Goal: Information Seeking & Learning: Learn about a topic

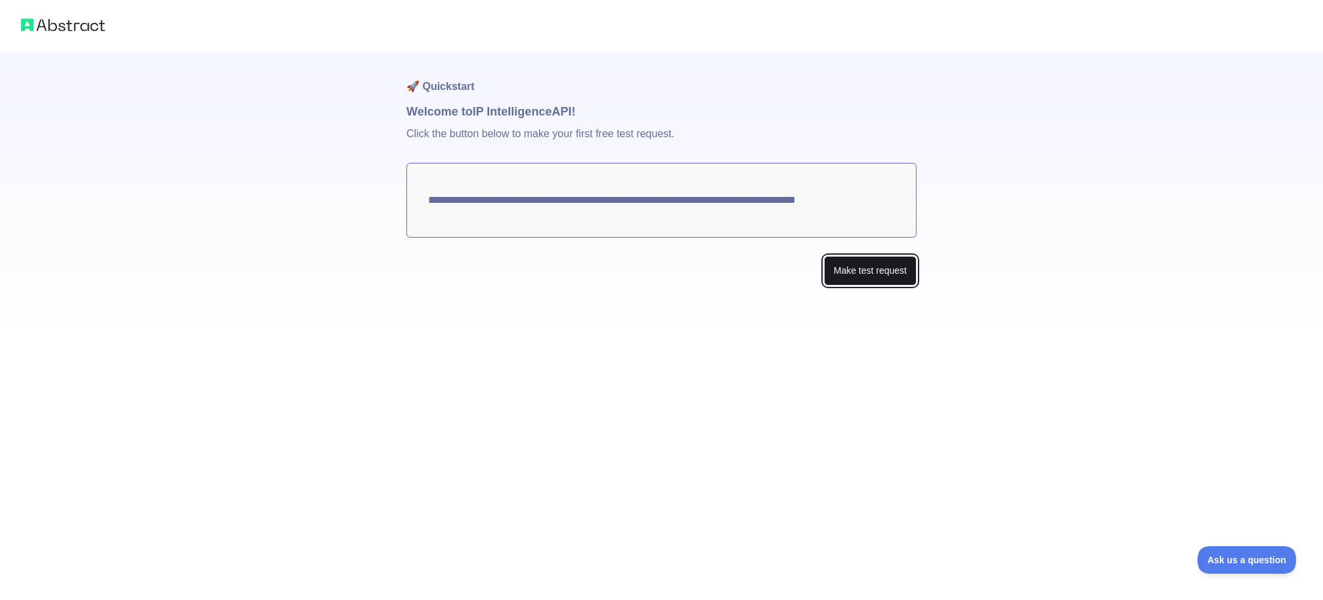
click at [867, 277] on button "Make test request" at bounding box center [870, 271] width 93 height 30
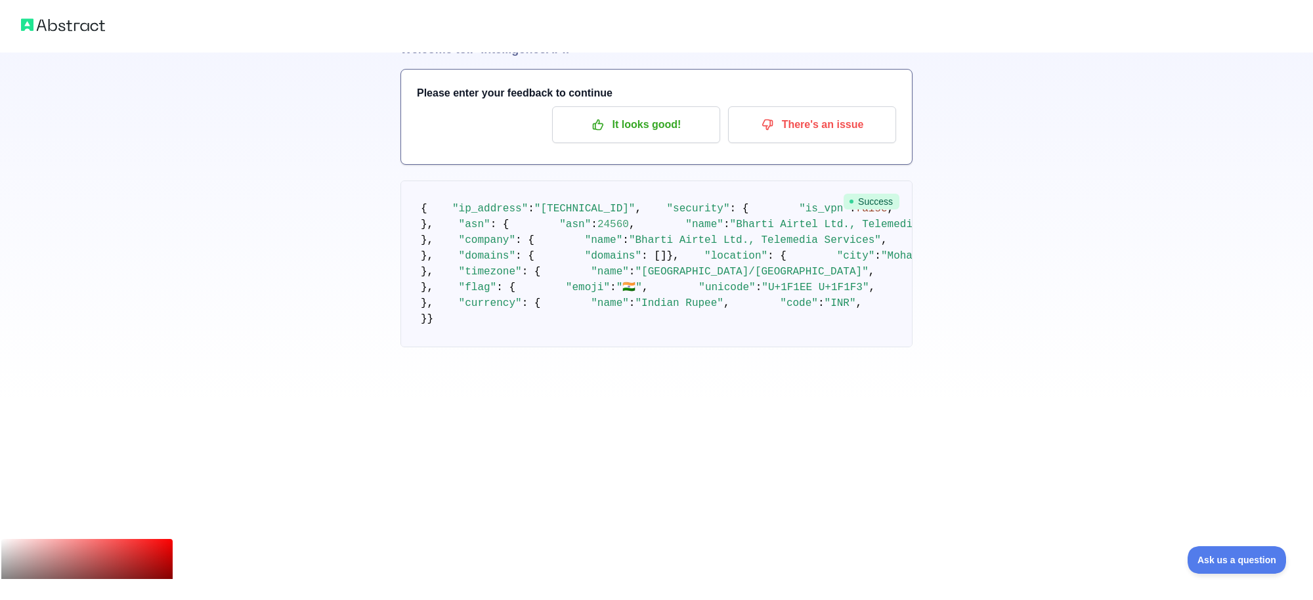
scroll to position [64, 0]
drag, startPoint x: 479, startPoint y: 349, endPoint x: 479, endPoint y: 255, distance: 94.6
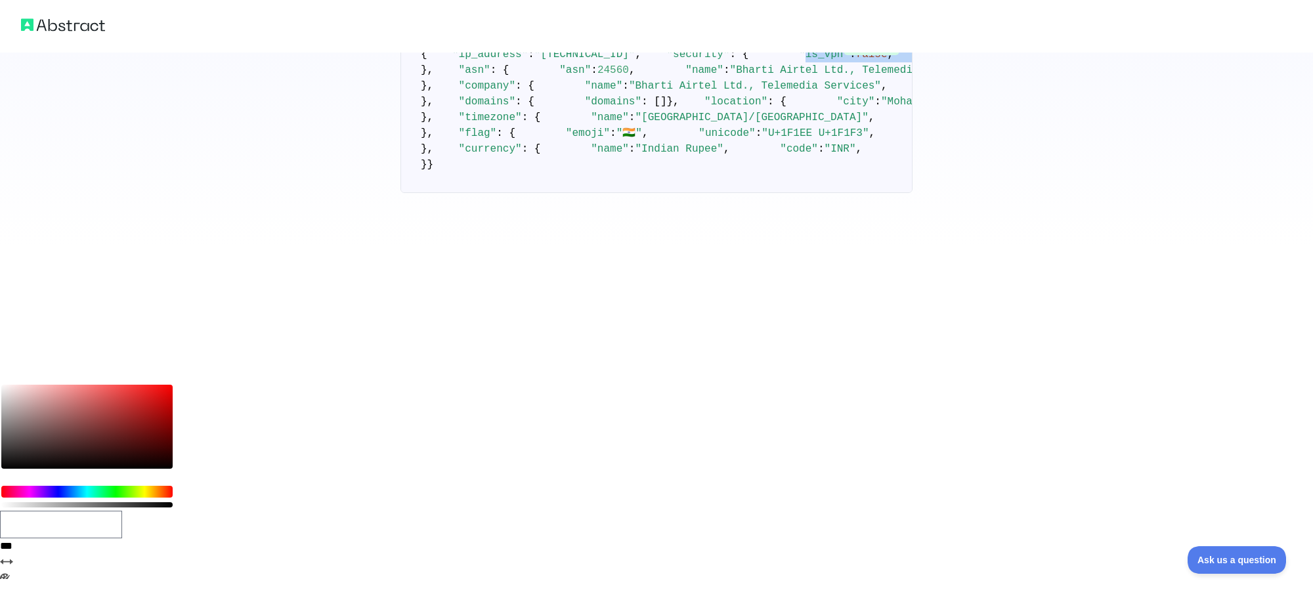
scroll to position [336, 0]
drag, startPoint x: 477, startPoint y: 346, endPoint x: 616, endPoint y: 345, distance: 138.6
click at [616, 193] on pre "{ "ip_address" : "[TECHNICAL_ID]" , "security" : { "is_vpn" : false , "is_proxy…" at bounding box center [657, 109] width 512 height 167
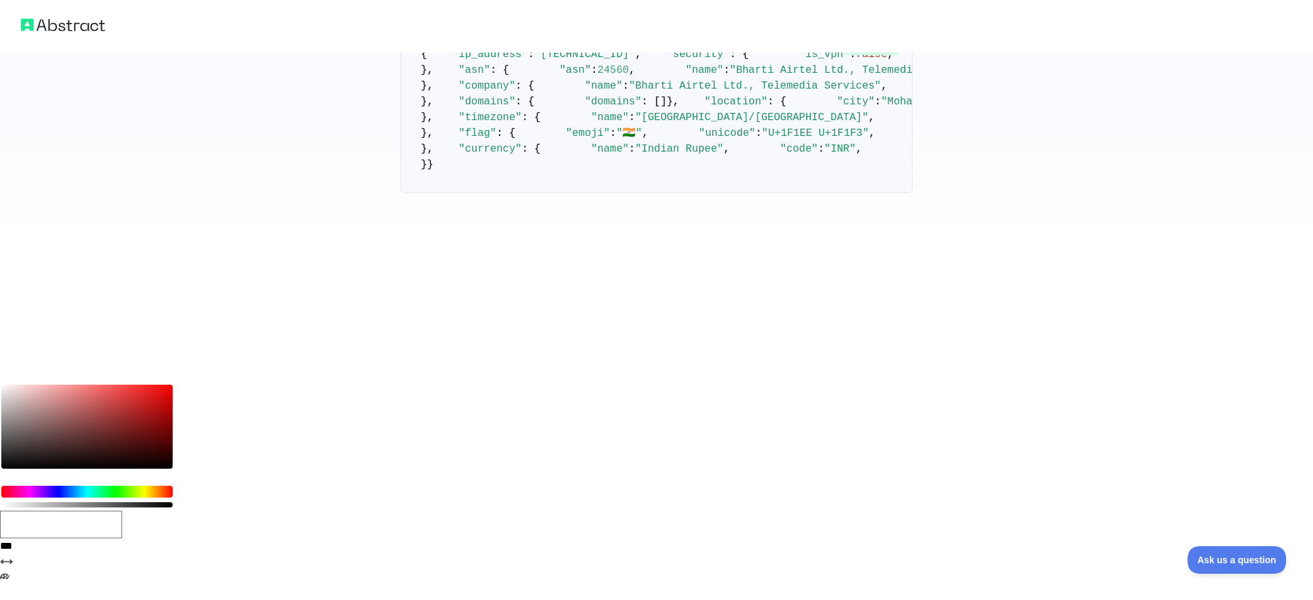
drag, startPoint x: 517, startPoint y: 374, endPoint x: 638, endPoint y: 509, distance: 181.3
click at [638, 193] on pre "{ "ip_address" : "[TECHNICAL_ID]" , "security" : { "is_vpn" : false , "is_proxy…" at bounding box center [657, 109] width 512 height 167
drag, startPoint x: 489, startPoint y: 420, endPoint x: 689, endPoint y: 471, distance: 207.4
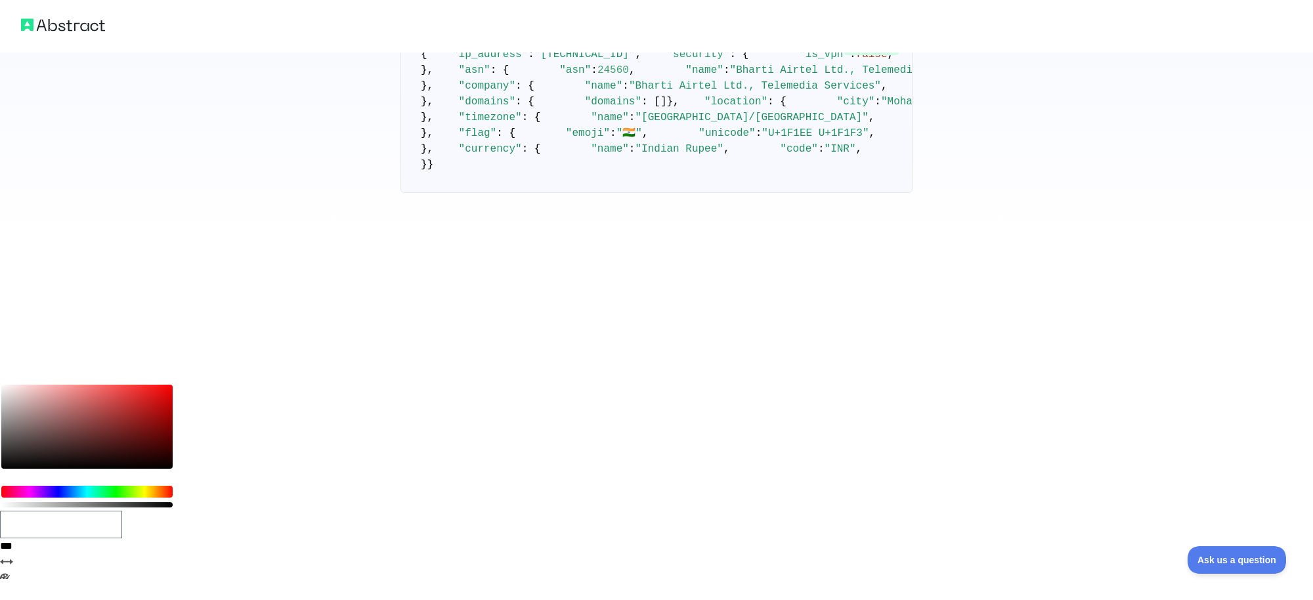
click at [684, 193] on pre "{ "ip_address" : "[TECHNICAL_ID]" , "security" : { "is_vpn" : false , "is_proxy…" at bounding box center [657, 109] width 512 height 167
drag, startPoint x: 555, startPoint y: 395, endPoint x: 603, endPoint y: 471, distance: 90.0
click at [603, 193] on pre "{ "ip_address" : "[TECHNICAL_ID]" , "security" : { "is_vpn" : false , "is_proxy…" at bounding box center [657, 109] width 512 height 167
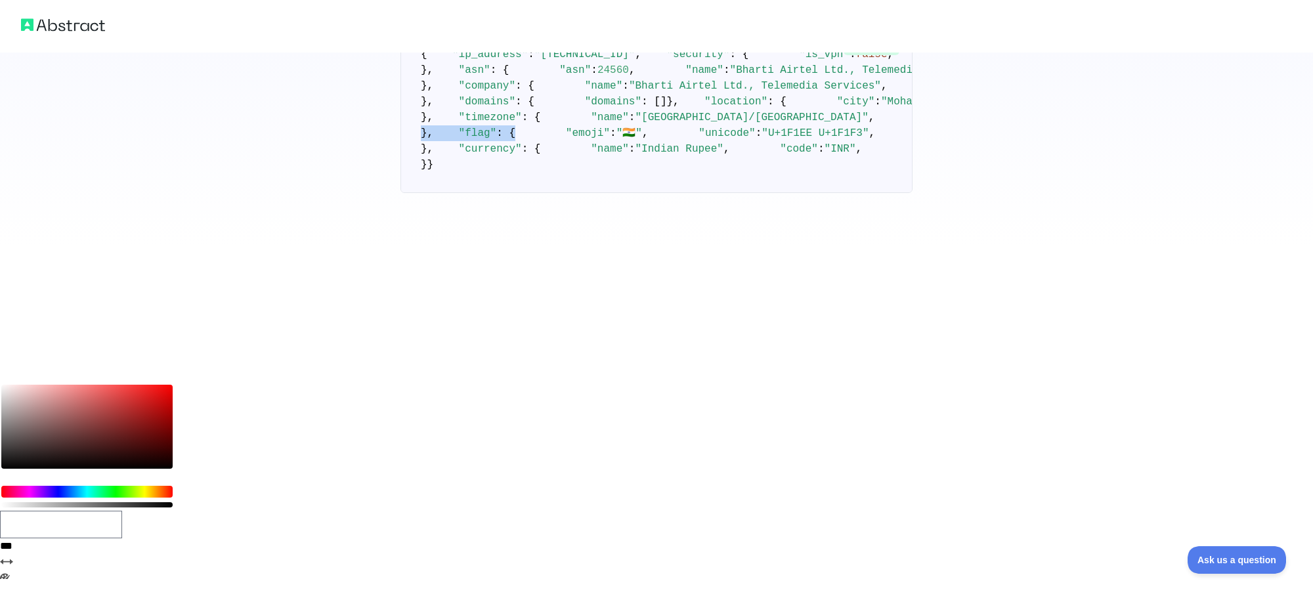
drag, startPoint x: 498, startPoint y: 509, endPoint x: 443, endPoint y: 175, distance: 338.2
click at [443, 175] on pre "{ "ip_address" : "[TECHNICAL_ID]" , "security" : { "is_vpn" : false , "is_proxy…" at bounding box center [657, 109] width 512 height 167
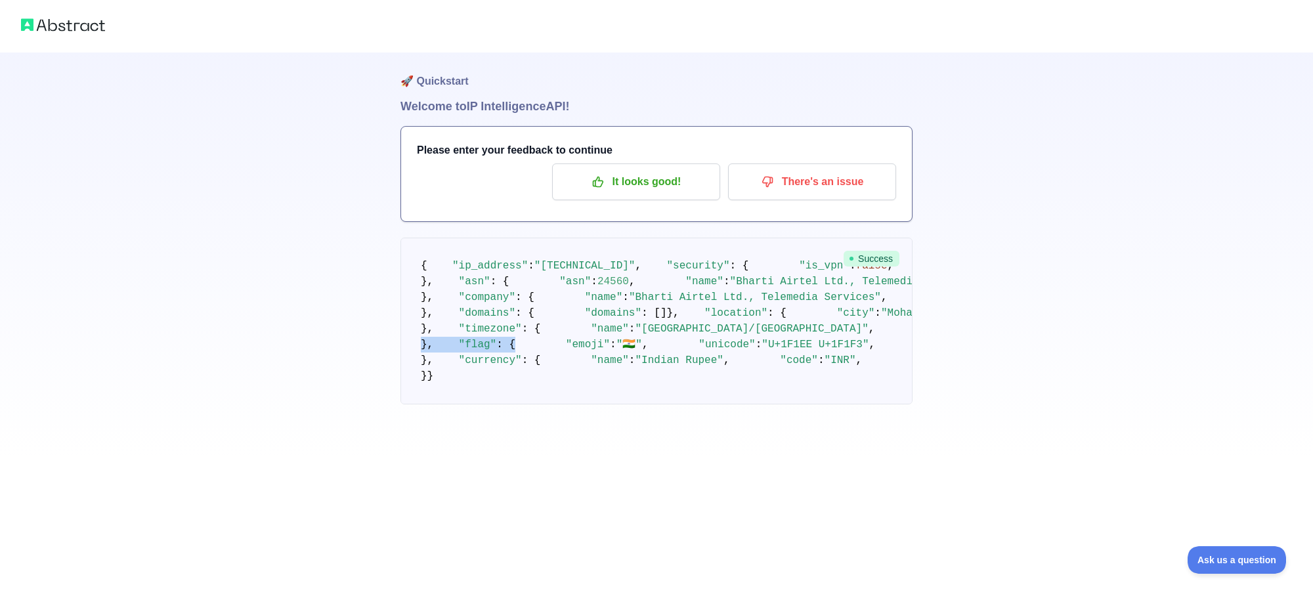
scroll to position [0, 0]
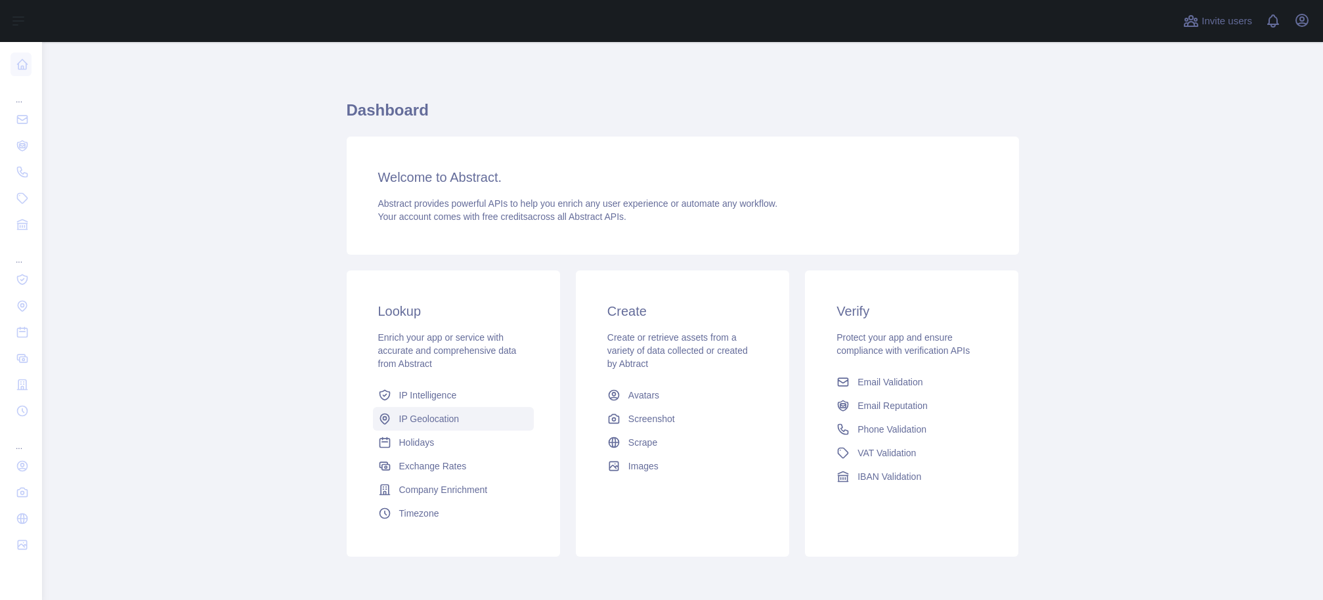
click at [429, 424] on span "IP Geolocation" at bounding box center [429, 418] width 60 height 13
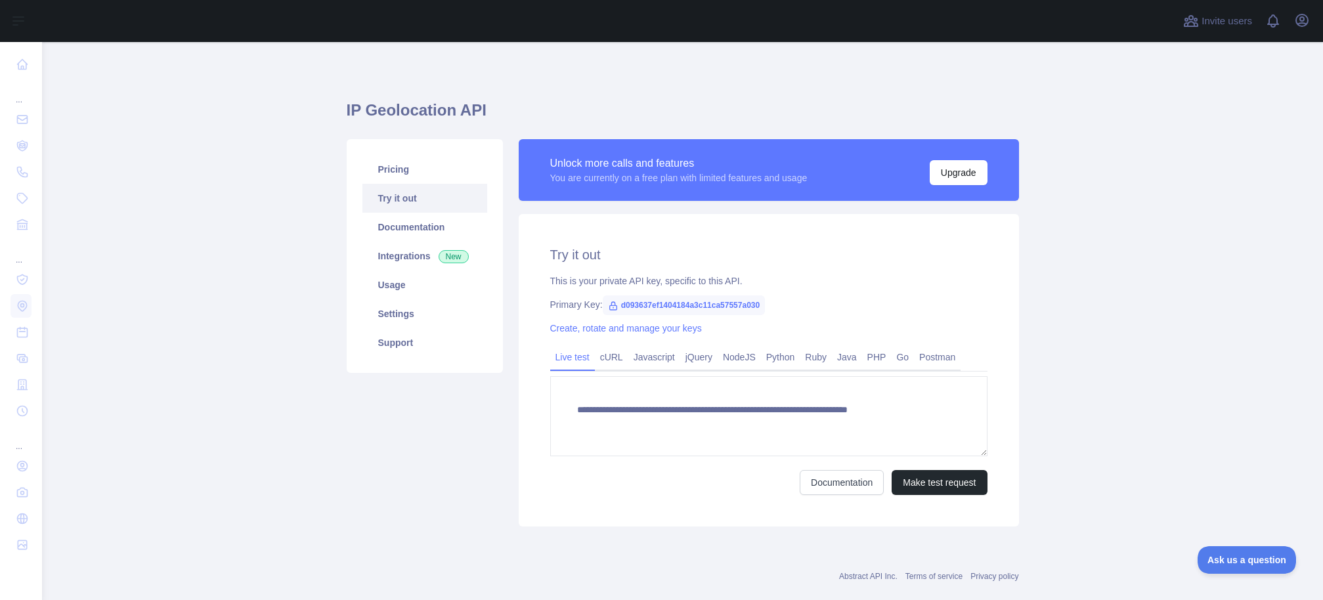
type textarea "**********"
click at [945, 481] on button "Make test request" at bounding box center [939, 482] width 95 height 25
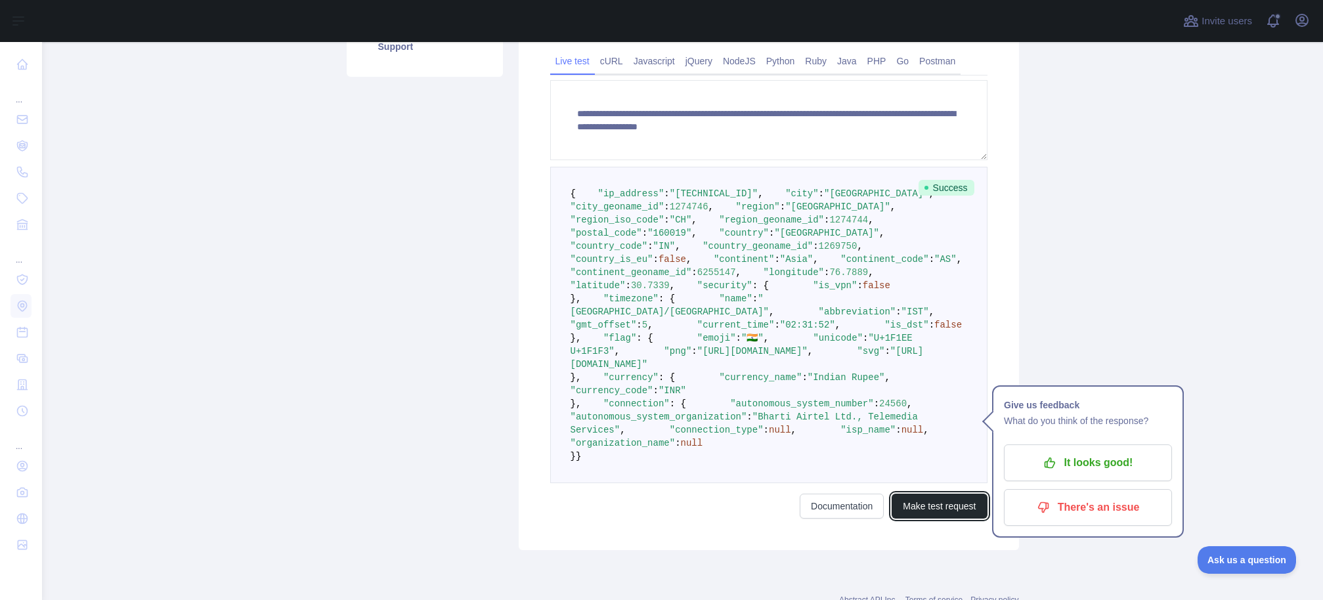
scroll to position [297, 0]
drag, startPoint x: 722, startPoint y: 533, endPoint x: 630, endPoint y: 353, distance: 201.8
click at [630, 353] on pre "{ "ip_address" : "2401:4900:1c6f:6177:79e0:7c4a:5a93:9482" , "city" : "Chandiga…" at bounding box center [768, 324] width 437 height 316
click at [676, 251] on span ""IN"" at bounding box center [664, 245] width 22 height 11
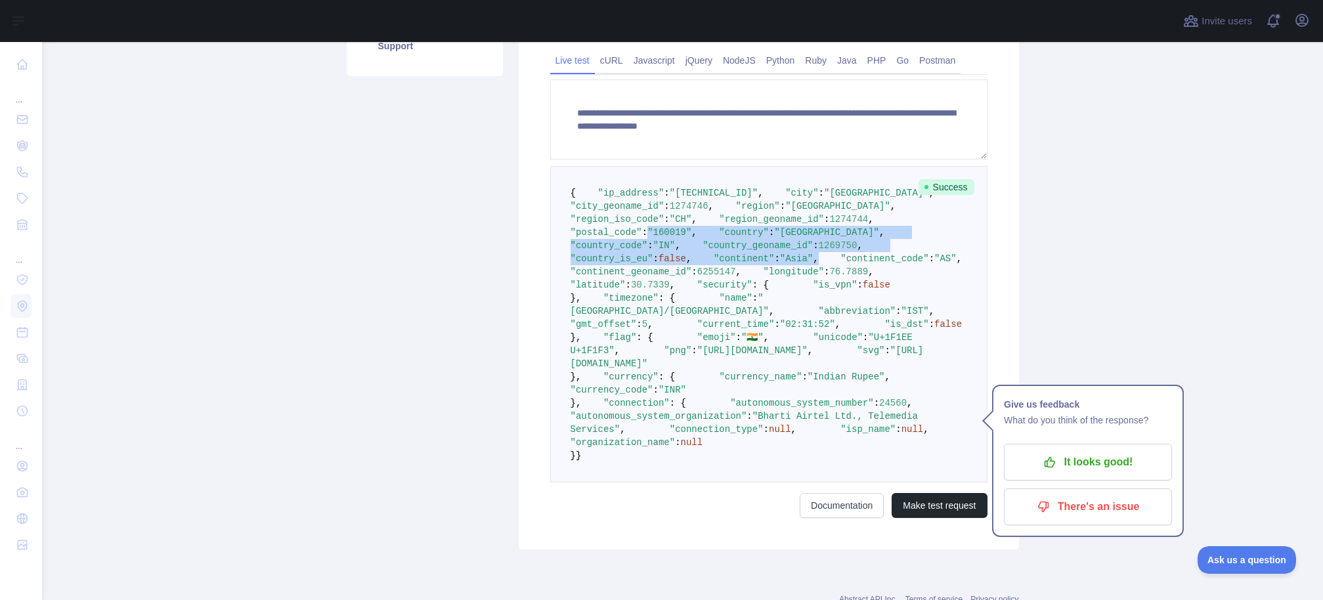
drag, startPoint x: 663, startPoint y: 291, endPoint x: 718, endPoint y: 347, distance: 78.5
click at [718, 347] on pre "{ "ip_address" : "2401:4900:1c6f:6177:79e0:7c4a:5a93:9482" , "city" : "Chandiga…" at bounding box center [768, 324] width 437 height 316
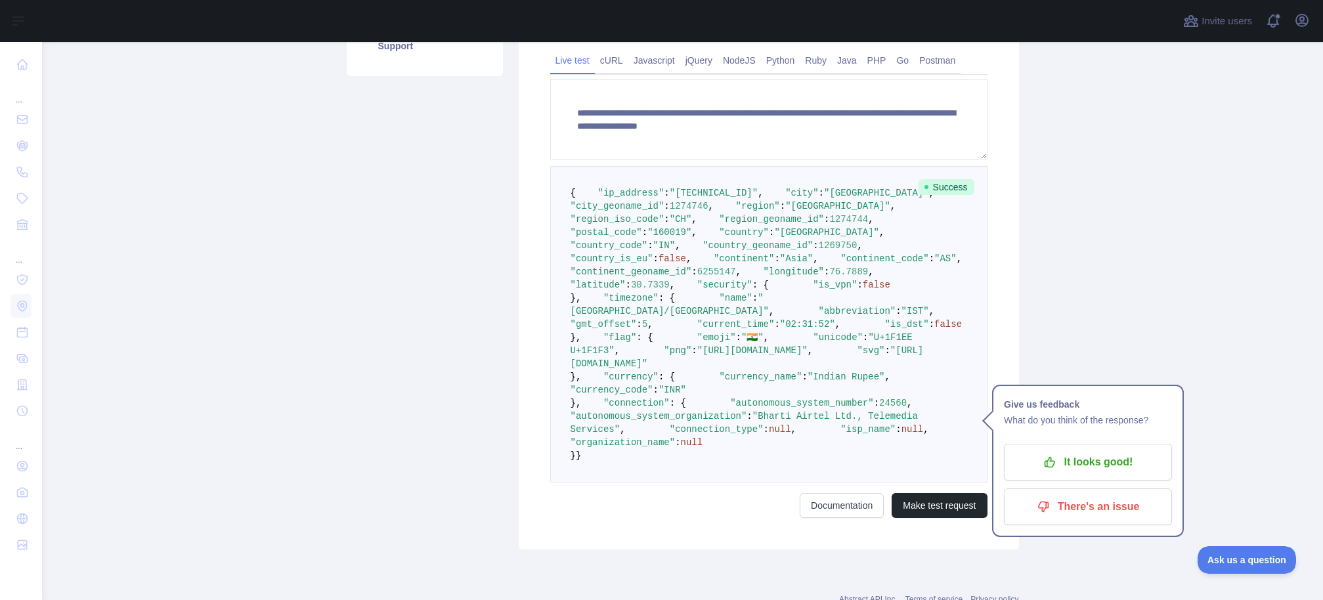
click at [766, 359] on pre "{ "ip_address" : "2401:4900:1c6f:6177:79e0:7c4a:5a93:9482" , "city" : "Chandiga…" at bounding box center [768, 324] width 437 height 316
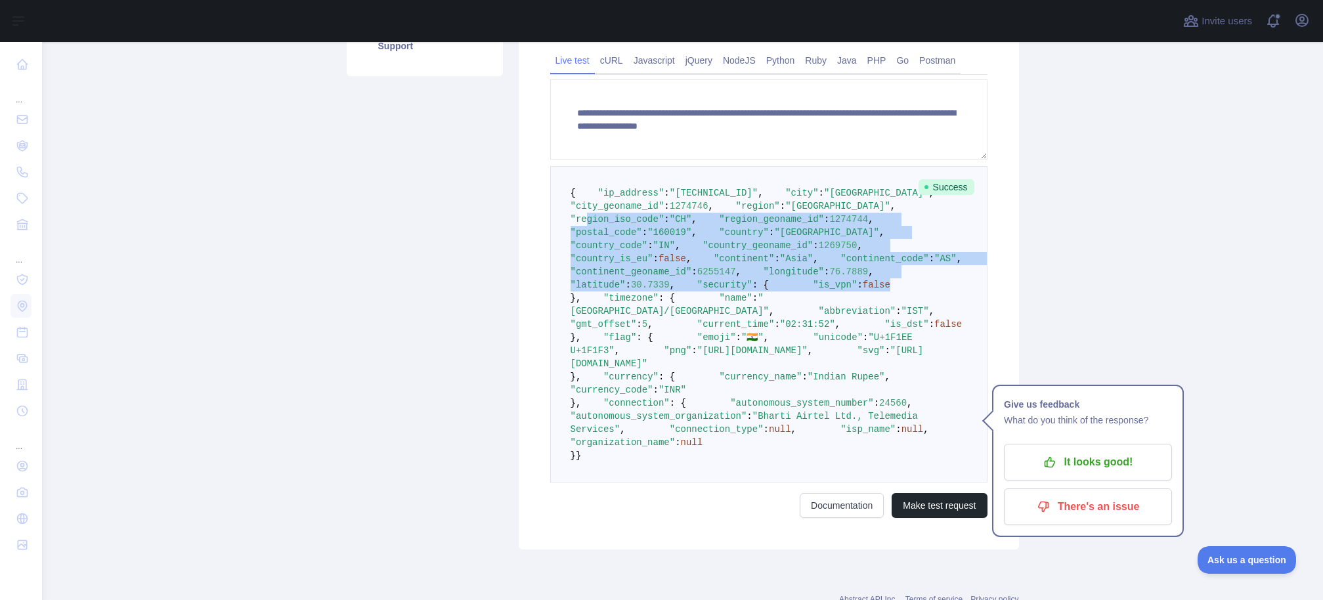
drag, startPoint x: 603, startPoint y: 267, endPoint x: 718, endPoint y: 429, distance: 198.4
click at [718, 427] on pre "{ "ip_address" : "2401:4900:1c6f:6177:79e0:7c4a:5a93:9482" , "city" : "Chandiga…" at bounding box center [768, 324] width 437 height 316
click at [718, 429] on pre "{ "ip_address" : "2401:4900:1c6f:6177:79e0:7c4a:5a93:9482" , "city" : "Chandiga…" at bounding box center [768, 324] width 437 height 316
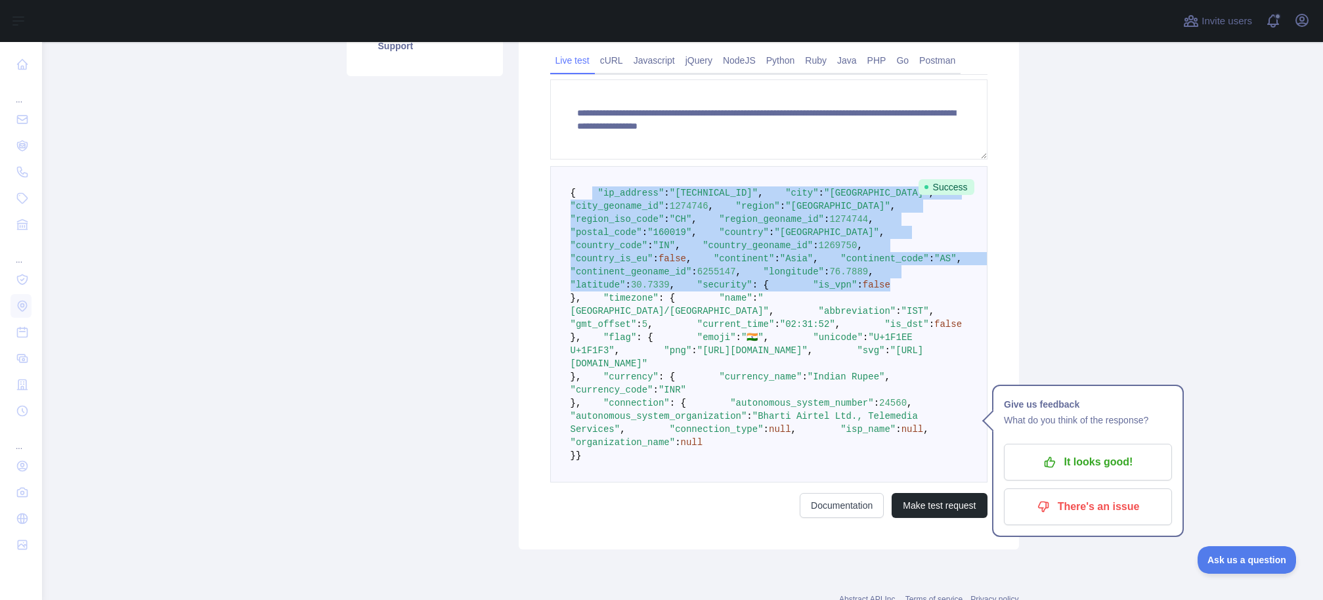
drag, startPoint x: 709, startPoint y: 431, endPoint x: 584, endPoint y: 207, distance: 256.0
click at [584, 207] on pre "{ "ip_address" : "2401:4900:1c6f:6177:79e0:7c4a:5a93:9482" , "city" : "Chandiga…" at bounding box center [768, 324] width 437 height 316
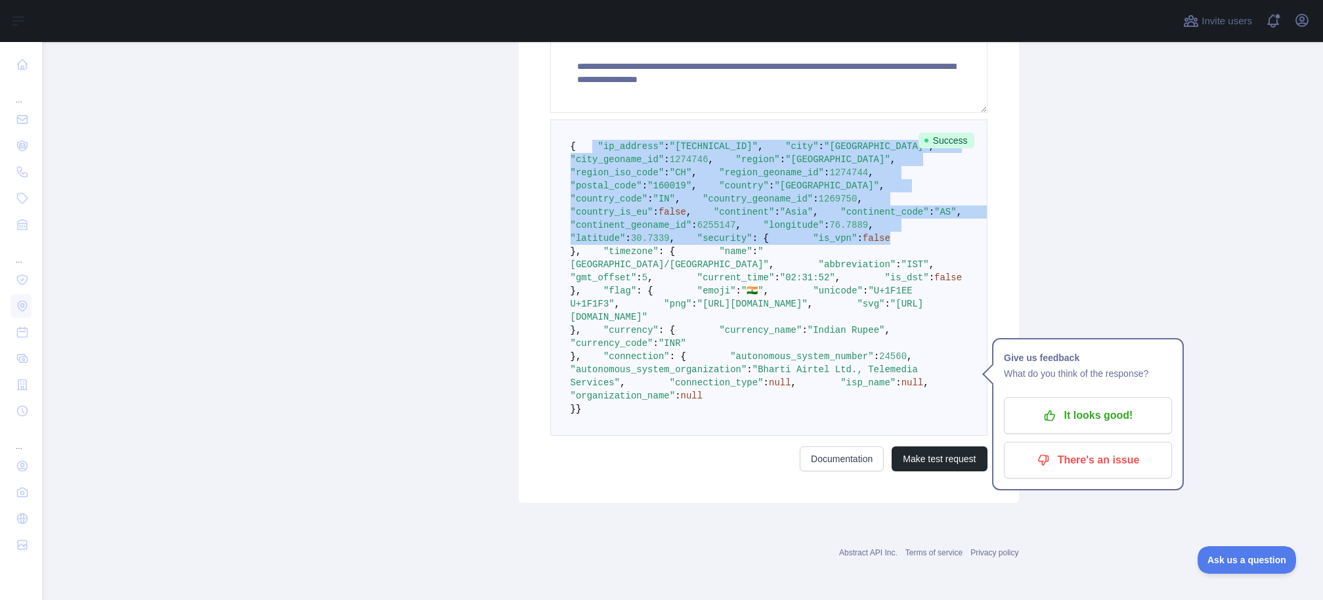
scroll to position [593, 0]
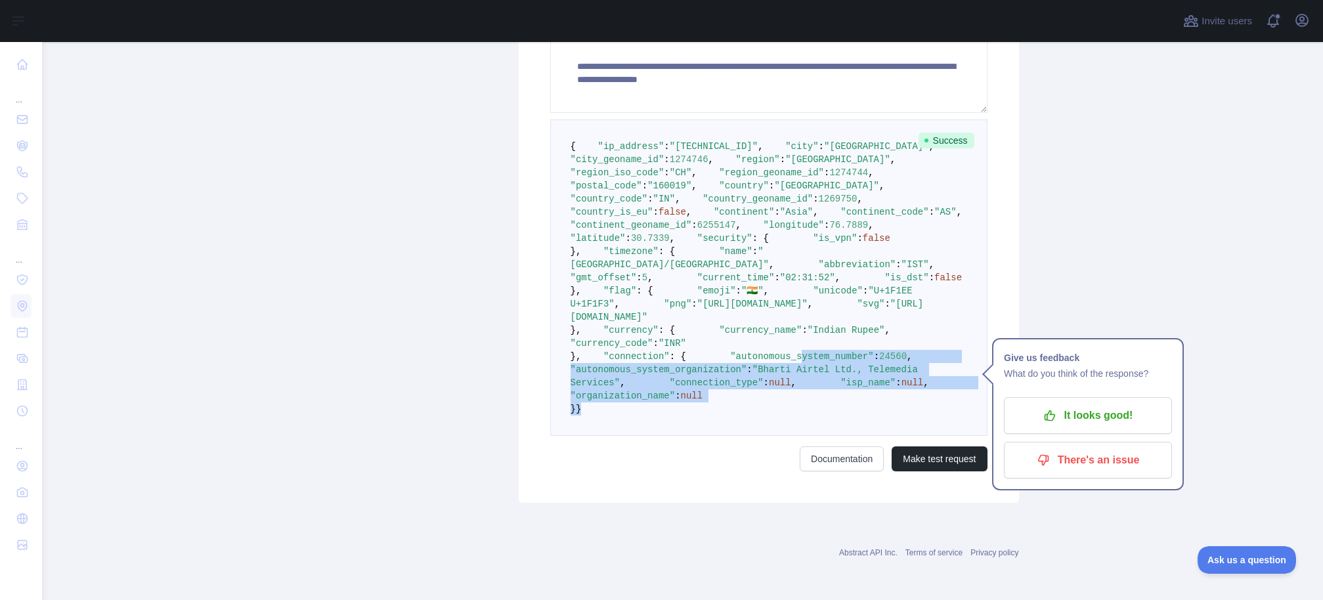
drag, startPoint x: 680, startPoint y: 424, endPoint x: 621, endPoint y: 535, distance: 126.3
click at [621, 436] on pre "{ "ip_address" : "2401:4900:1c6f:6177:79e0:7c4a:5a93:9482" , "city" : "Chandiga…" at bounding box center [768, 278] width 437 height 316
click at [626, 436] on pre "{ "ip_address" : "2401:4900:1c6f:6177:79e0:7c4a:5a93:9482" , "city" : "Chandiga…" at bounding box center [768, 278] width 437 height 316
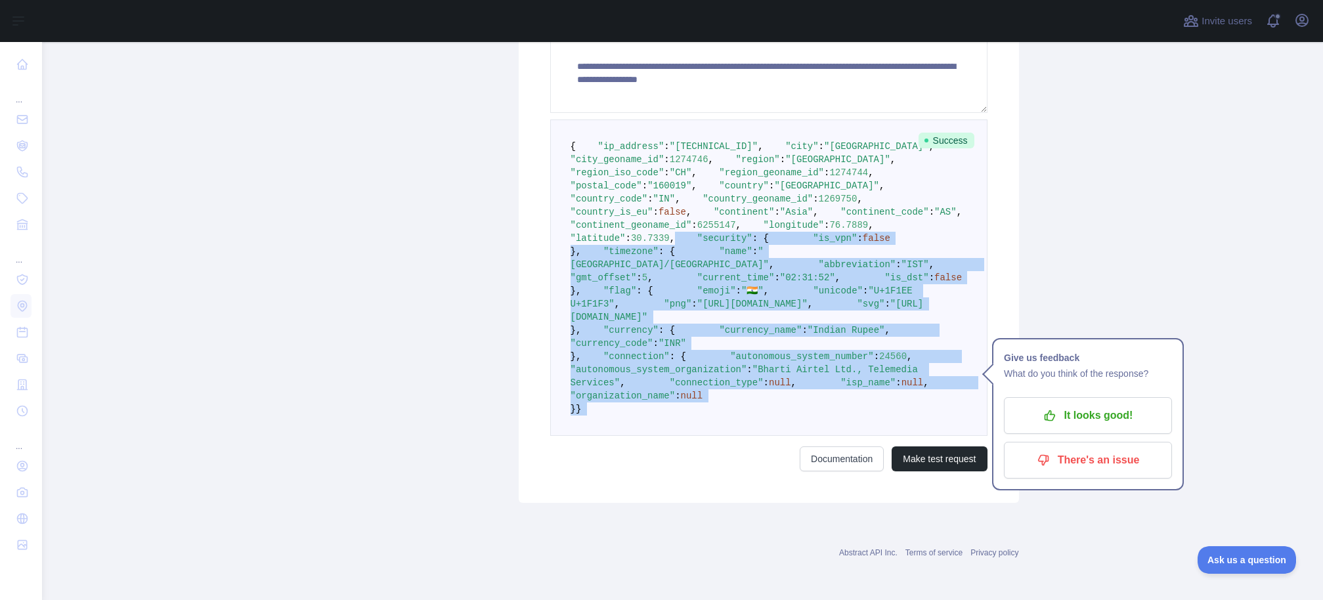
drag, startPoint x: 626, startPoint y: 531, endPoint x: 567, endPoint y: 114, distance: 421.8
click at [567, 120] on pre "{ "ip_address" : "2401:4900:1c6f:6177:79e0:7c4a:5a93:9482" , "city" : "Chandiga…" at bounding box center [768, 278] width 437 height 316
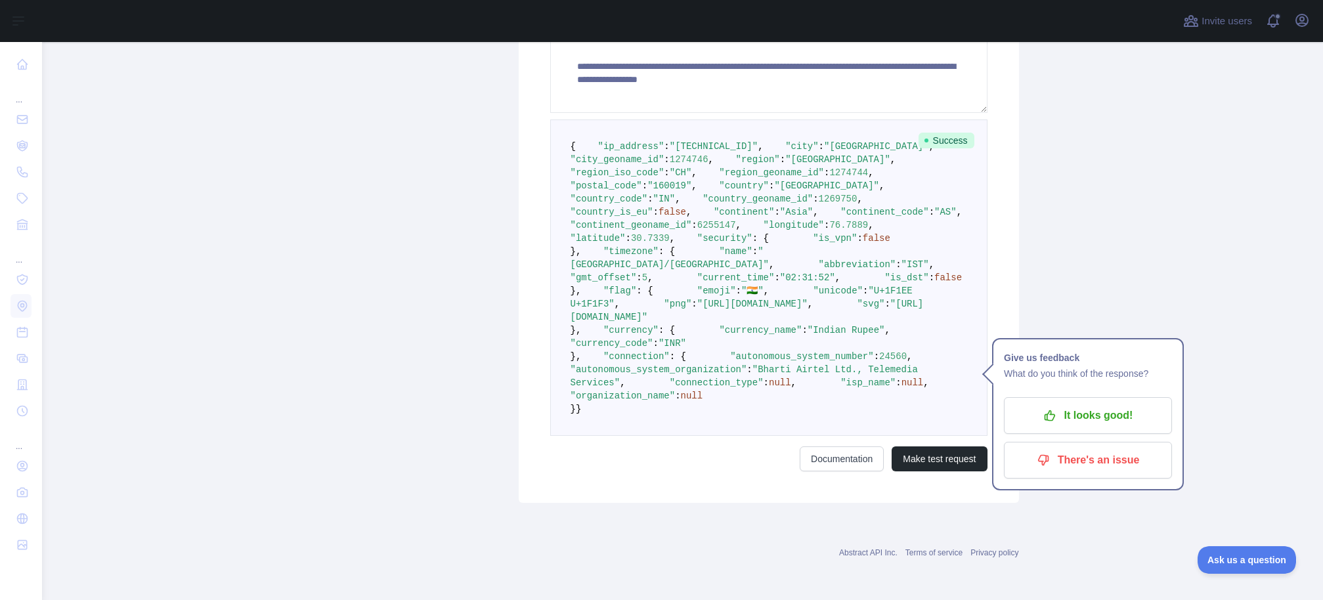
click at [625, 178] on span ""region_iso_code"" at bounding box center [618, 172] width 94 height 11
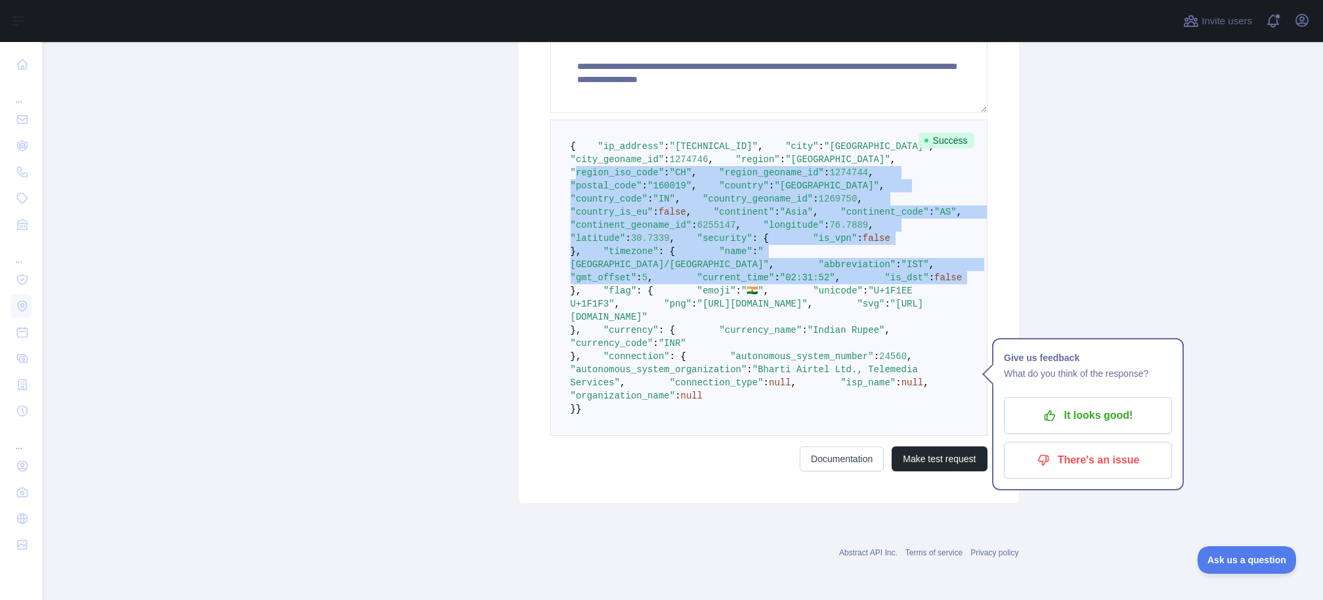
drag, startPoint x: 625, startPoint y: 200, endPoint x: 701, endPoint y: 437, distance: 249.0
click at [691, 414] on code "{ "ip_address" : "2401:4900:1c6f:6177:79e0:7c4a:5a93:9482" , "city" : "Chandiga…" at bounding box center [778, 277] width 414 height 273
click at [724, 284] on pre "{ "ip_address" : "2401:4900:1c6f:6177:79e0:7c4a:5a93:9482" , "city" : "Chandiga…" at bounding box center [768, 278] width 437 height 316
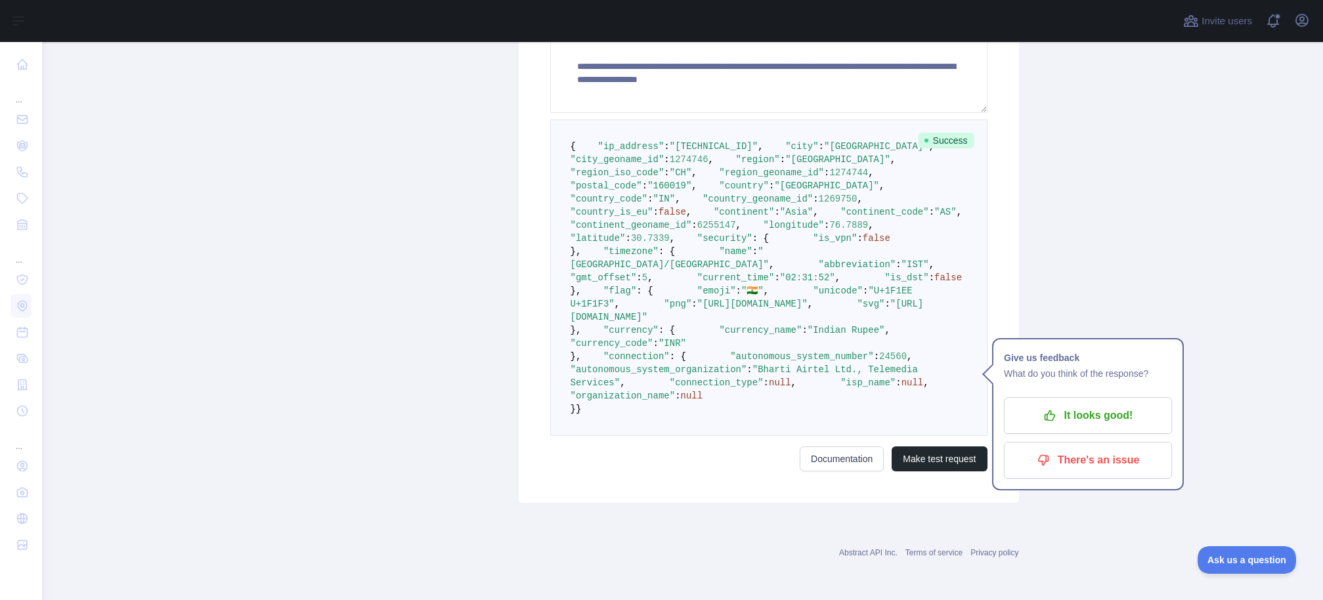
scroll to position [0, 0]
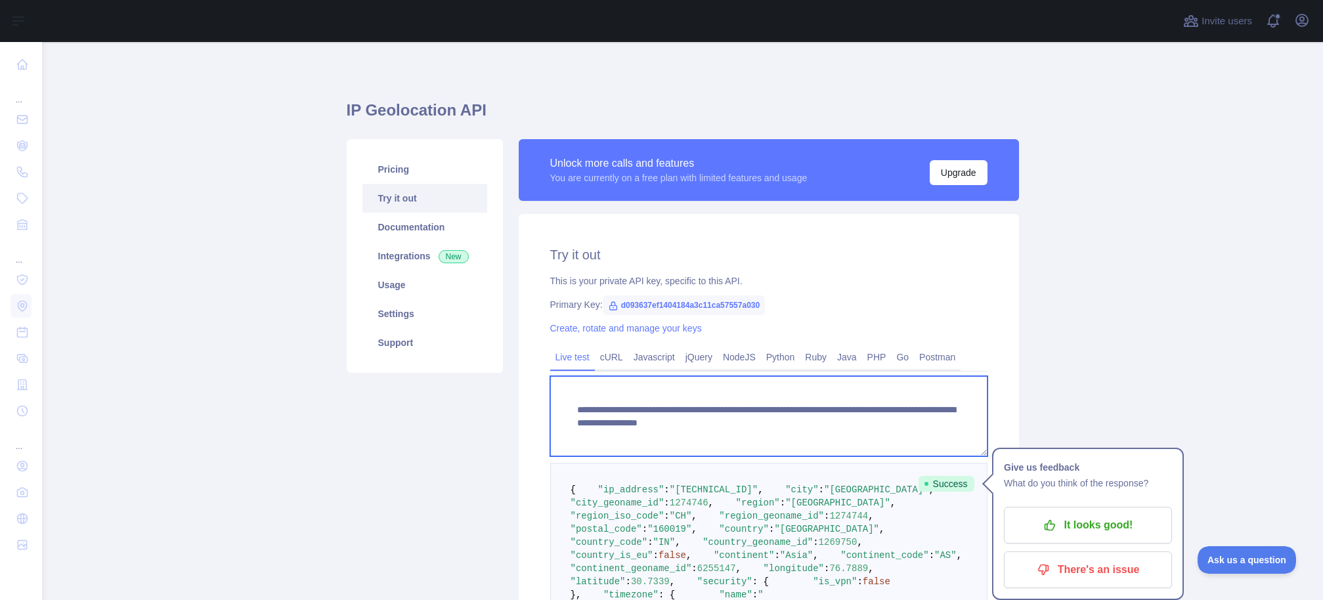
drag, startPoint x: 682, startPoint y: 435, endPoint x: 523, endPoint y: 391, distance: 164.9
click at [523, 391] on div "**********" at bounding box center [769, 530] width 500 height 632
click at [573, 407] on textarea "**********" at bounding box center [768, 416] width 437 height 80
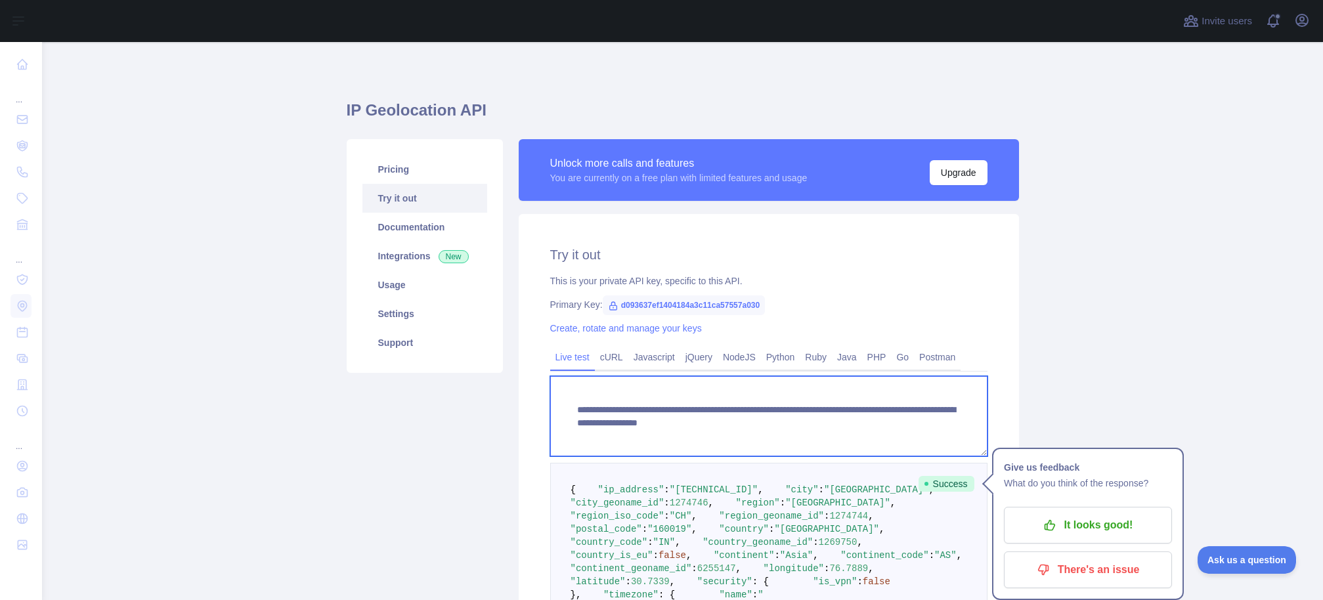
click at [659, 438] on textarea "**********" at bounding box center [768, 416] width 437 height 80
click at [624, 429] on textarea "**********" at bounding box center [768, 416] width 437 height 80
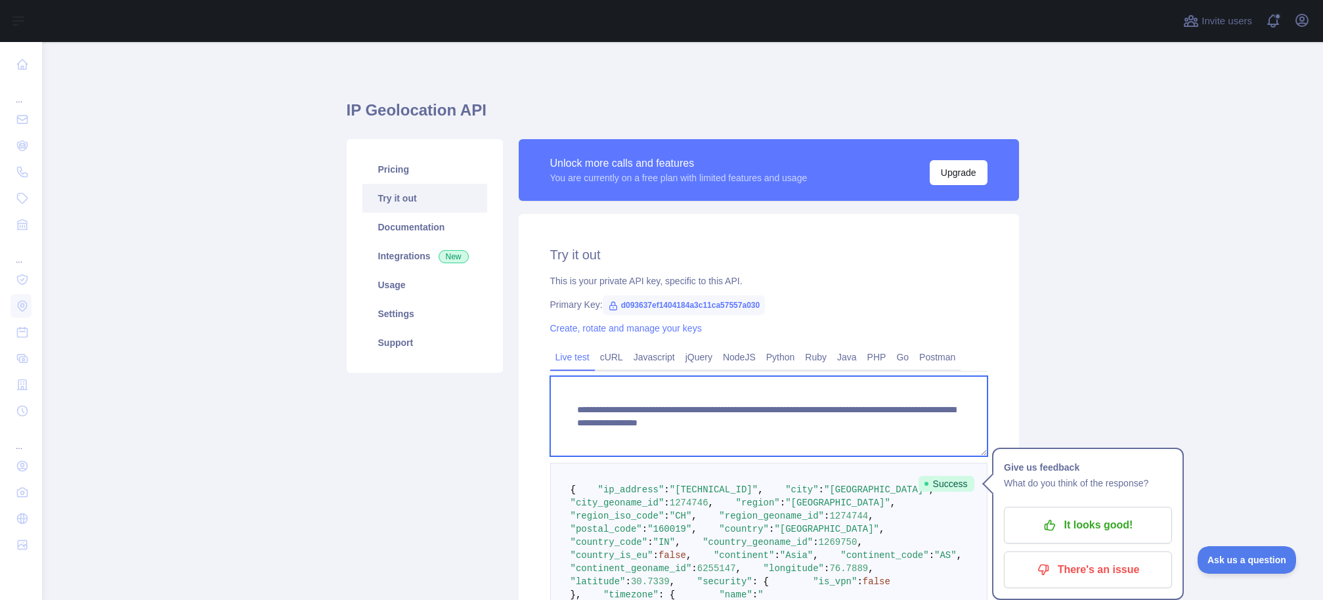
click at [624, 429] on textarea "**********" at bounding box center [768, 416] width 437 height 80
click at [668, 431] on textarea "**********" at bounding box center [768, 416] width 437 height 80
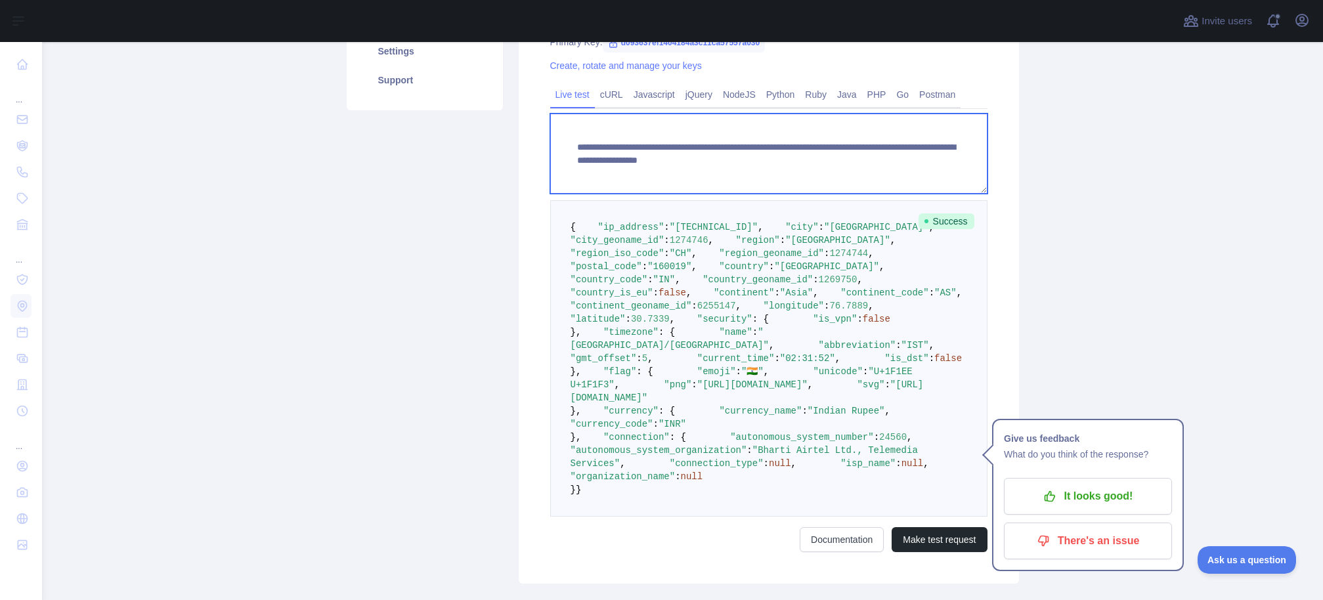
scroll to position [265, 0]
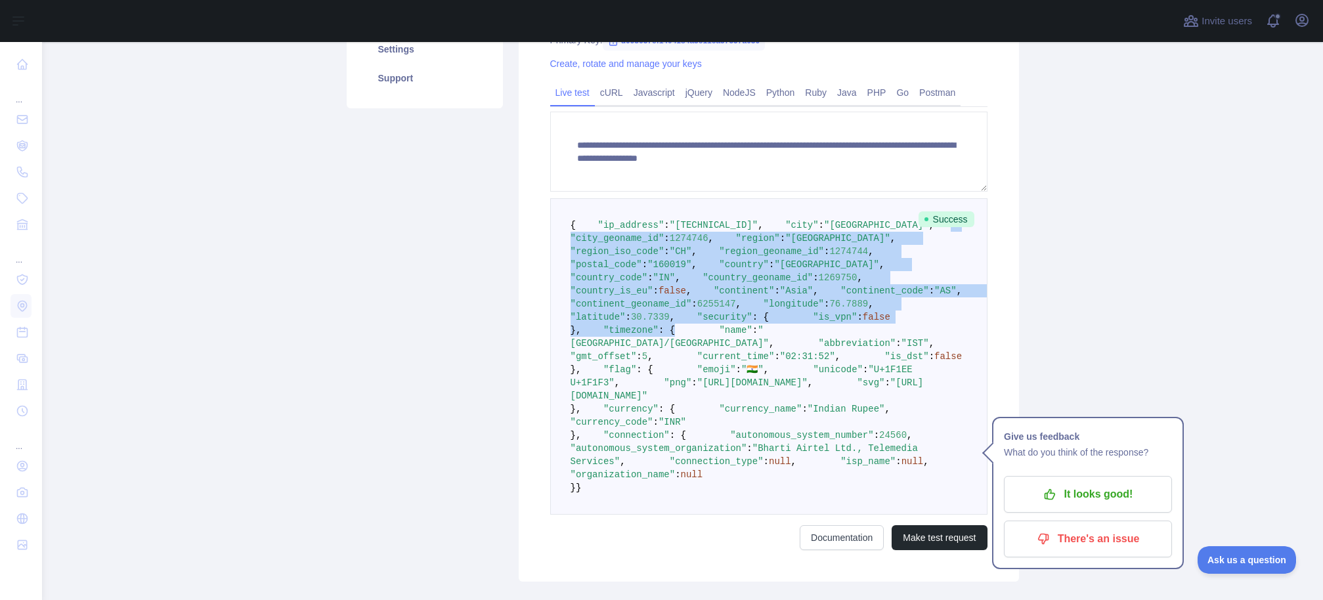
drag, startPoint x: 582, startPoint y: 270, endPoint x: 718, endPoint y: 495, distance: 262.7
click at [702, 489] on pre "{ "ip_address" : "2401:4900:1c6f:6177:79e0:7c4a:5a93:9482" , "city" : "Chandiga…" at bounding box center [768, 356] width 437 height 316
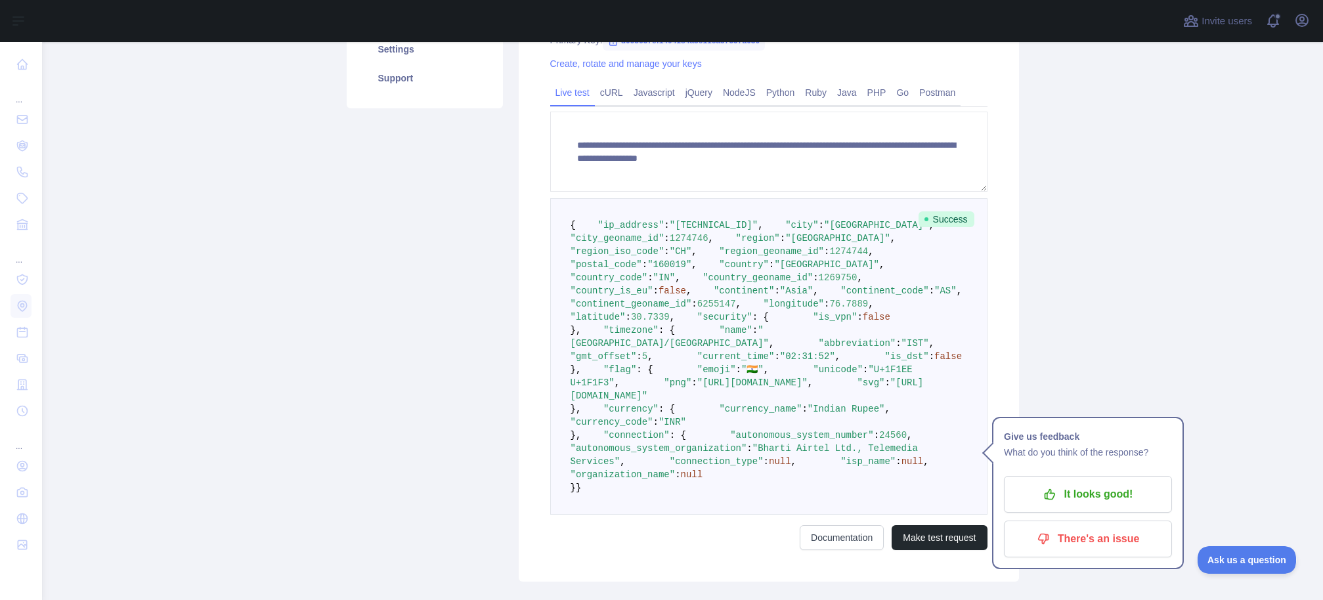
click at [758, 503] on pre "{ "ip_address" : "2401:4900:1c6f:6177:79e0:7c4a:5a93:9482" , "city" : "Chandiga…" at bounding box center [768, 356] width 437 height 316
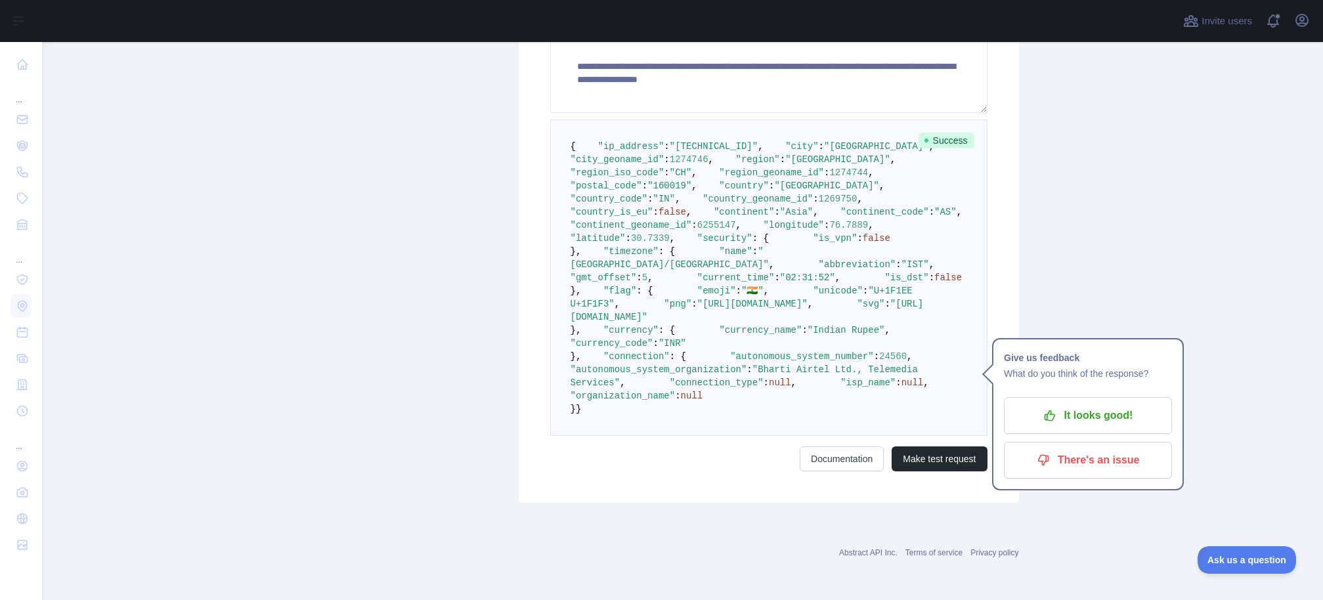
scroll to position [611, 0]
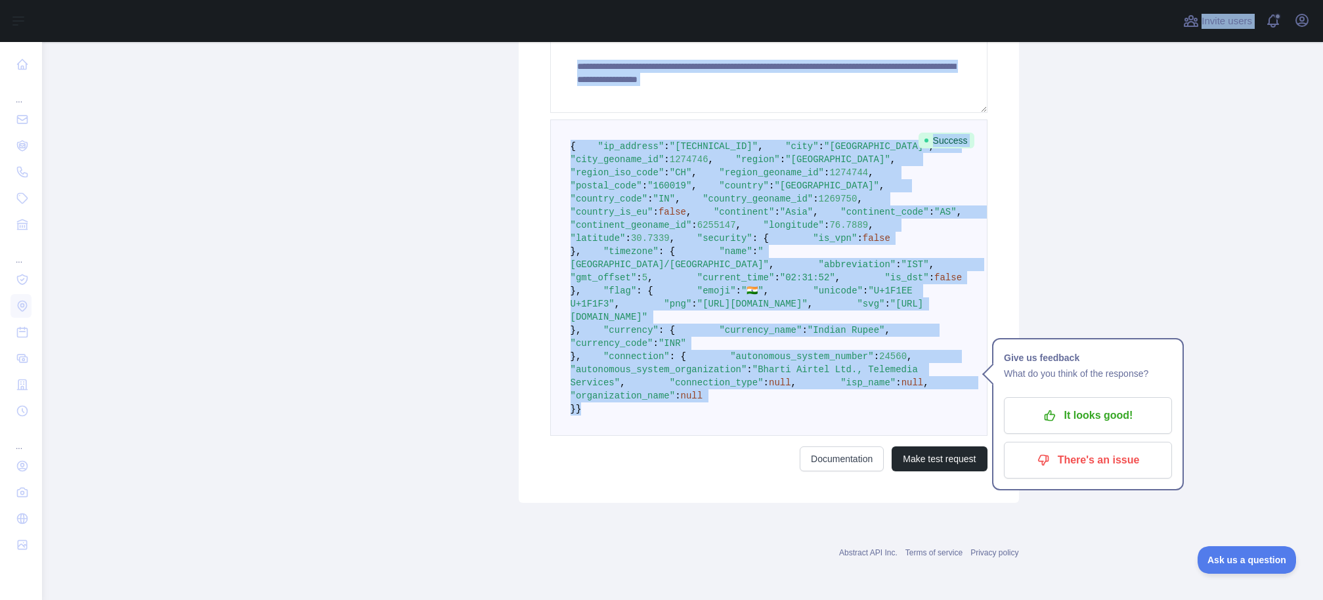
drag, startPoint x: 628, startPoint y: 496, endPoint x: 567, endPoint y: 78, distance: 422.7
click at [559, 34] on div "**********" at bounding box center [682, 300] width 1281 height 600
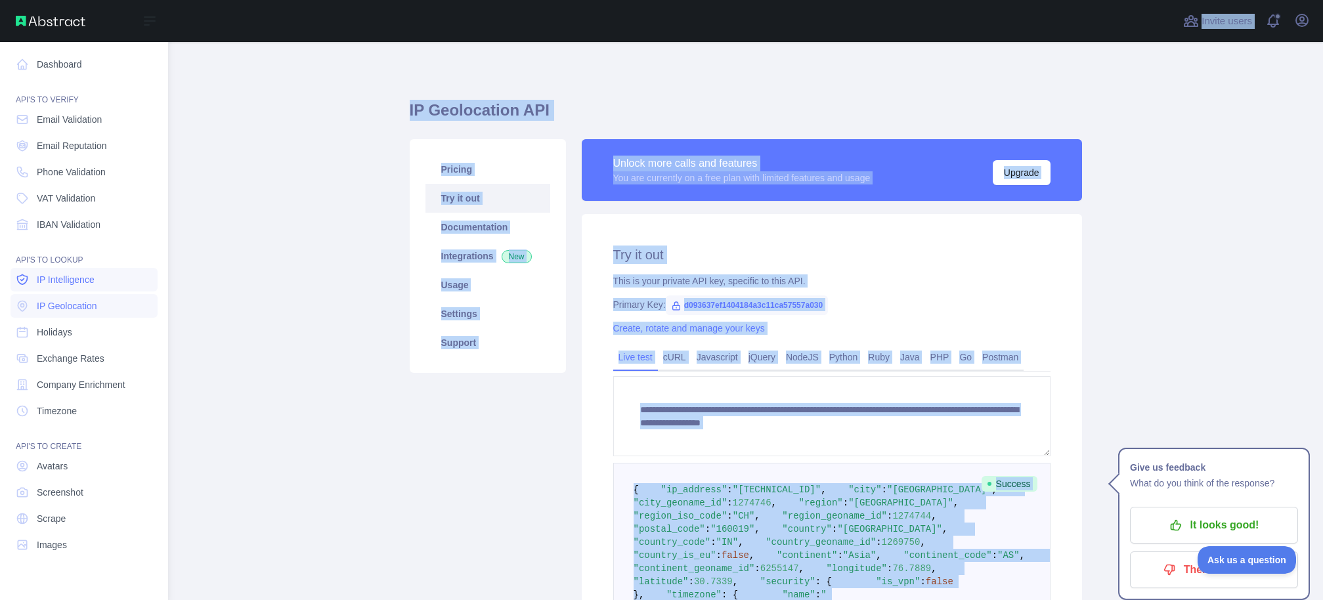
click at [80, 278] on span "IP Intelligence" at bounding box center [66, 279] width 58 height 13
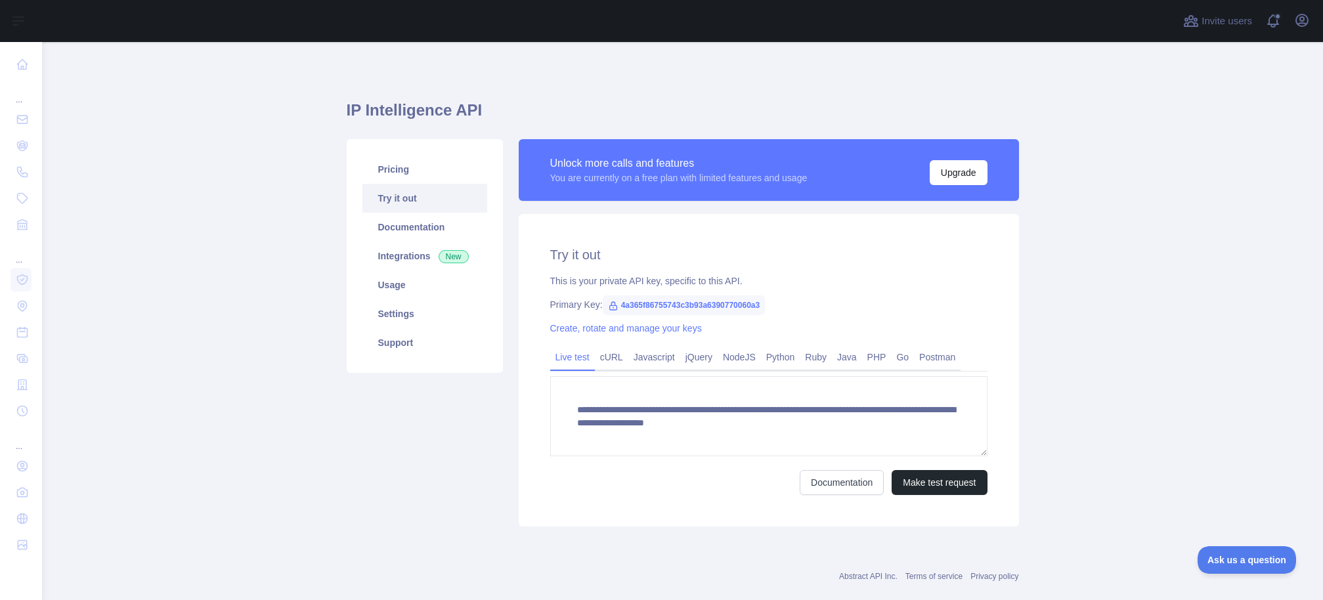
click at [683, 460] on form "**********" at bounding box center [768, 435] width 437 height 119
click at [942, 475] on button "Make test request" at bounding box center [939, 482] width 95 height 25
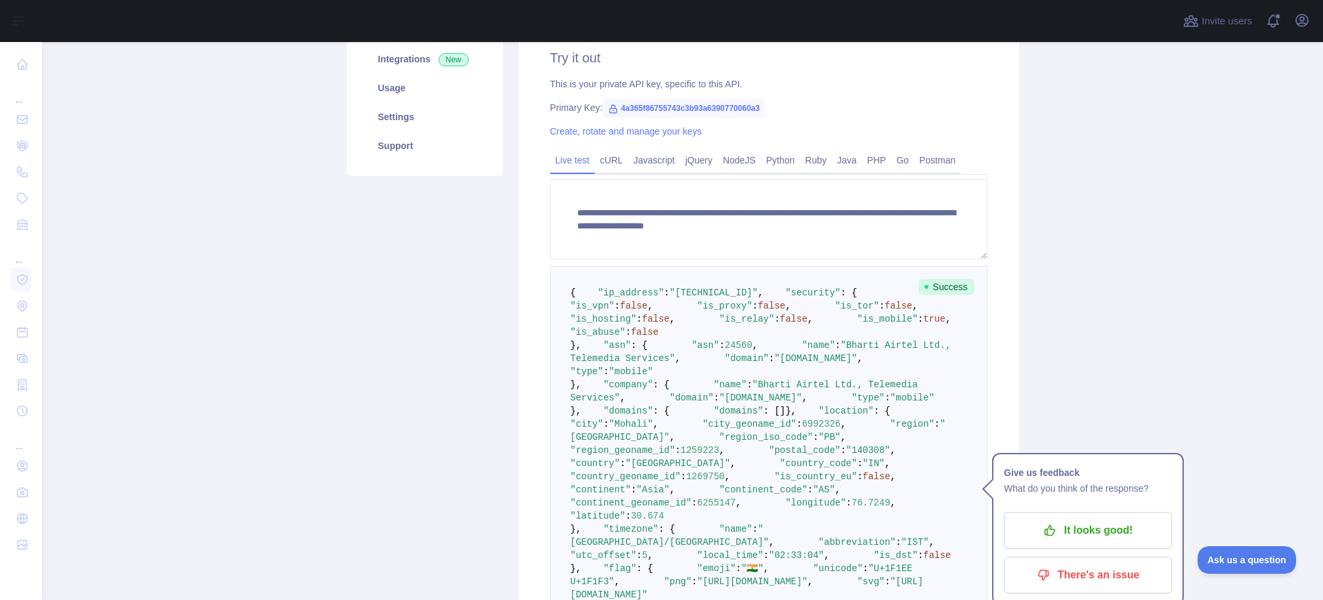
scroll to position [209, 0]
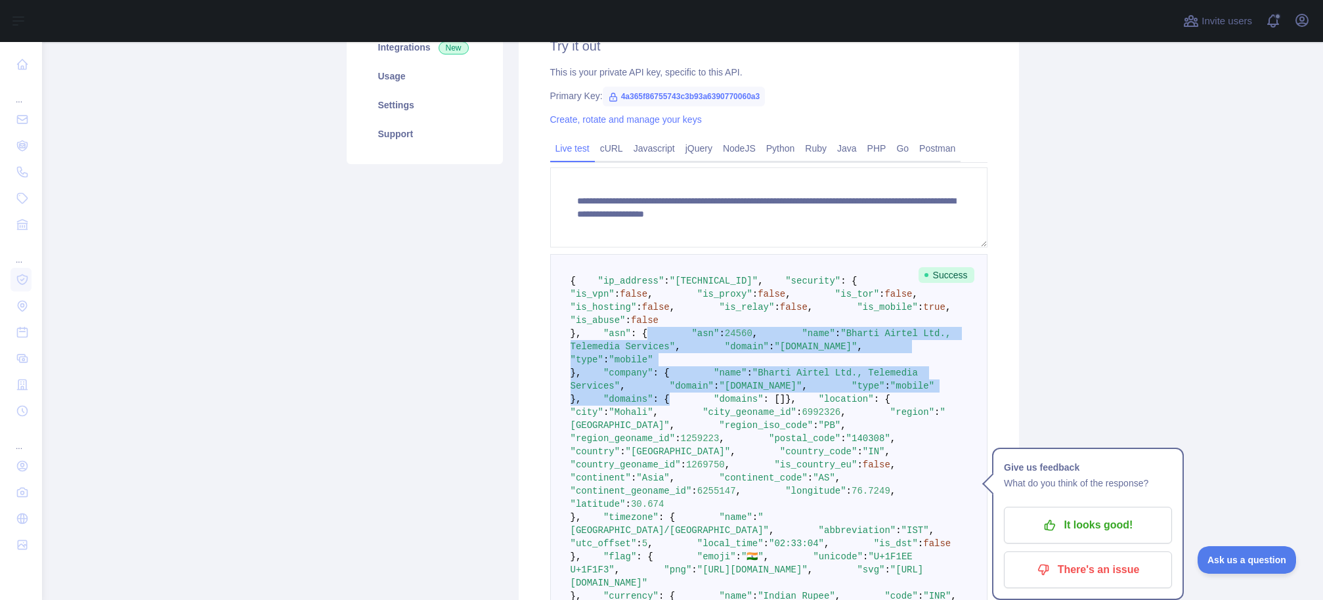
drag, startPoint x: 695, startPoint y: 439, endPoint x: 716, endPoint y: 565, distance: 127.8
click at [716, 564] on pre "{ "ip_address" : "[TECHNICAL_ID]" , "security" : { "is_vpn" : false , "is_proxy…" at bounding box center [768, 451] width 437 height 395
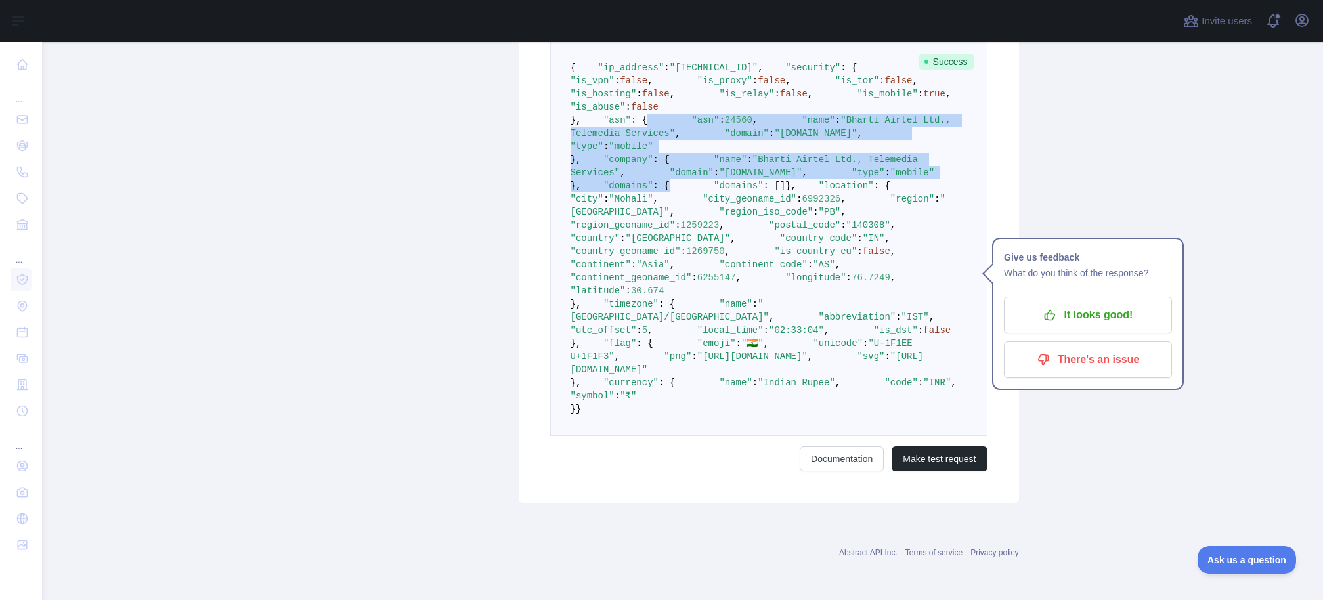
scroll to position [582, 0]
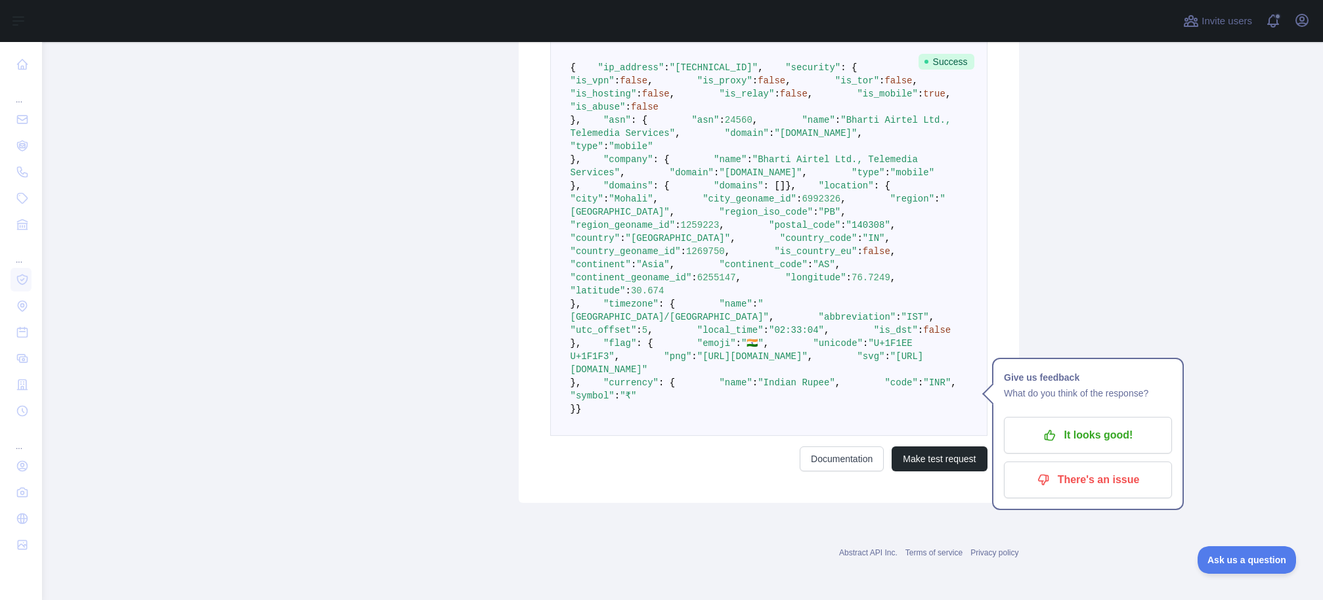
click at [890, 204] on span ""region"" at bounding box center [912, 199] width 44 height 11
drag, startPoint x: 647, startPoint y: 242, endPoint x: 802, endPoint y: 514, distance: 313.5
click at [791, 436] on pre "{ "ip_address" : "[TECHNICAL_ID]" , "security" : { "is_vpn" : false , "is_proxy…" at bounding box center [768, 238] width 437 height 395
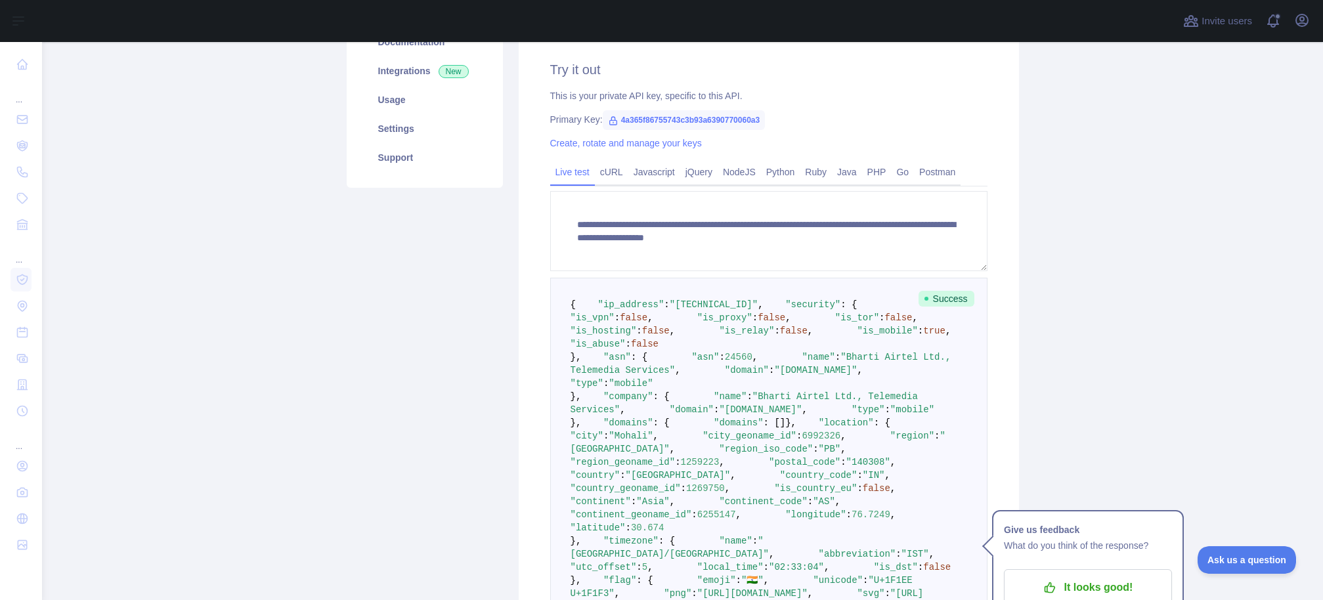
scroll to position [248, 0]
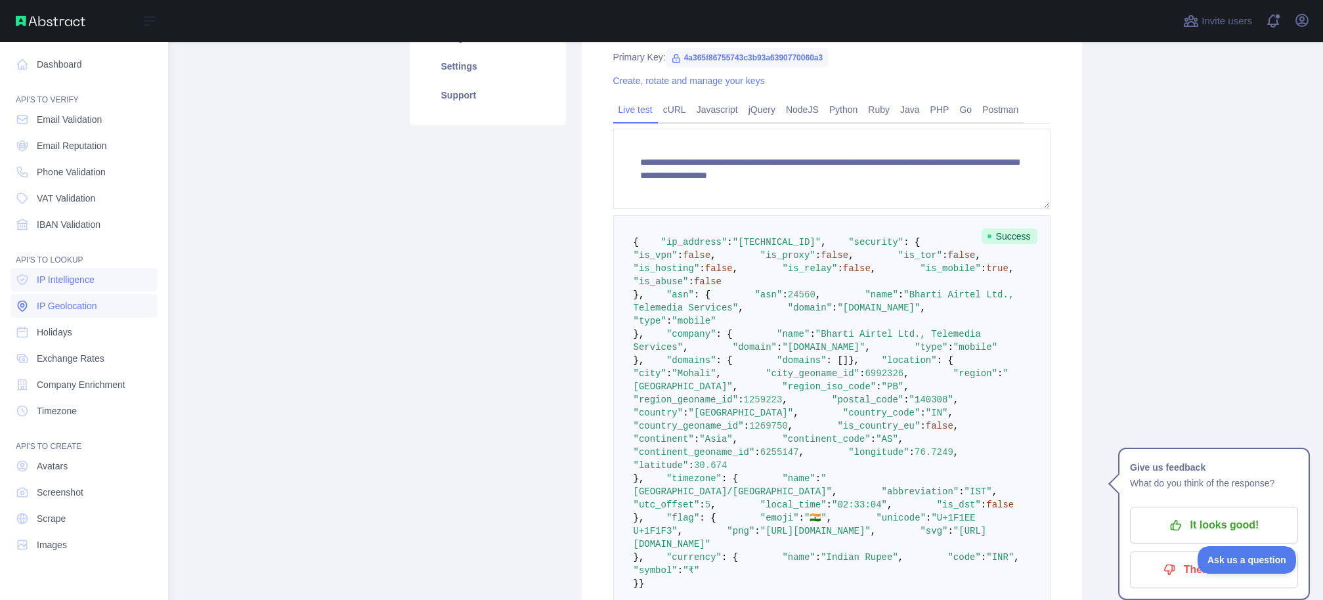
click at [77, 305] on span "IP Geolocation" at bounding box center [67, 305] width 60 height 13
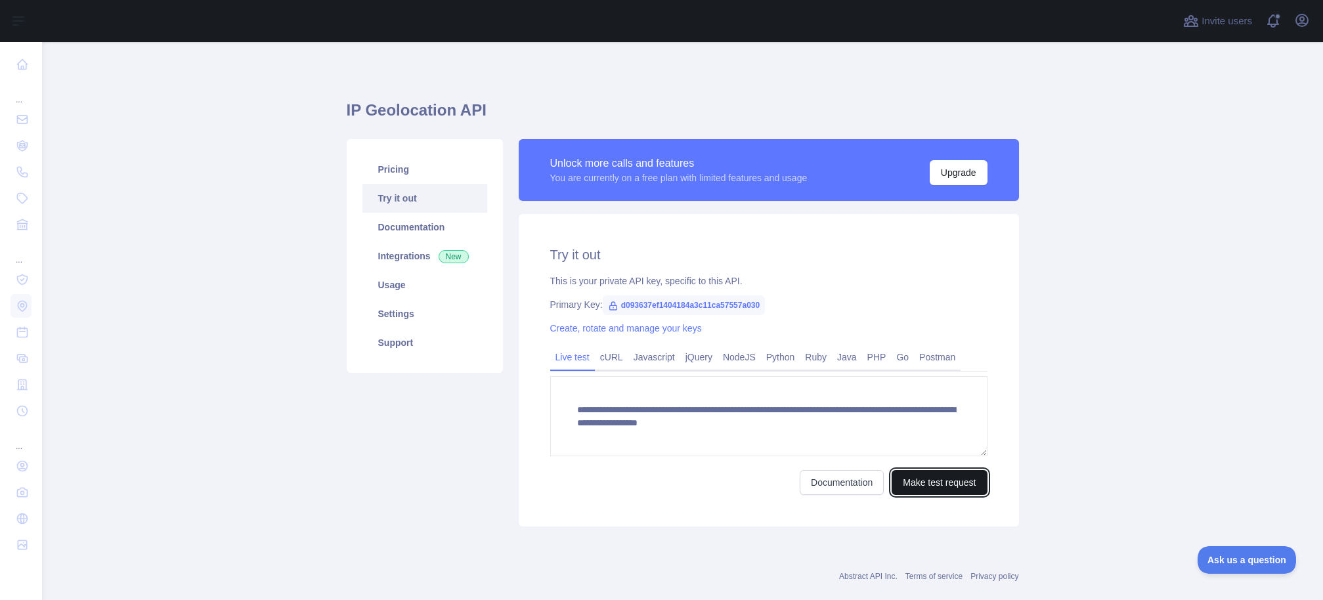
click at [934, 487] on button "Make test request" at bounding box center [939, 482] width 95 height 25
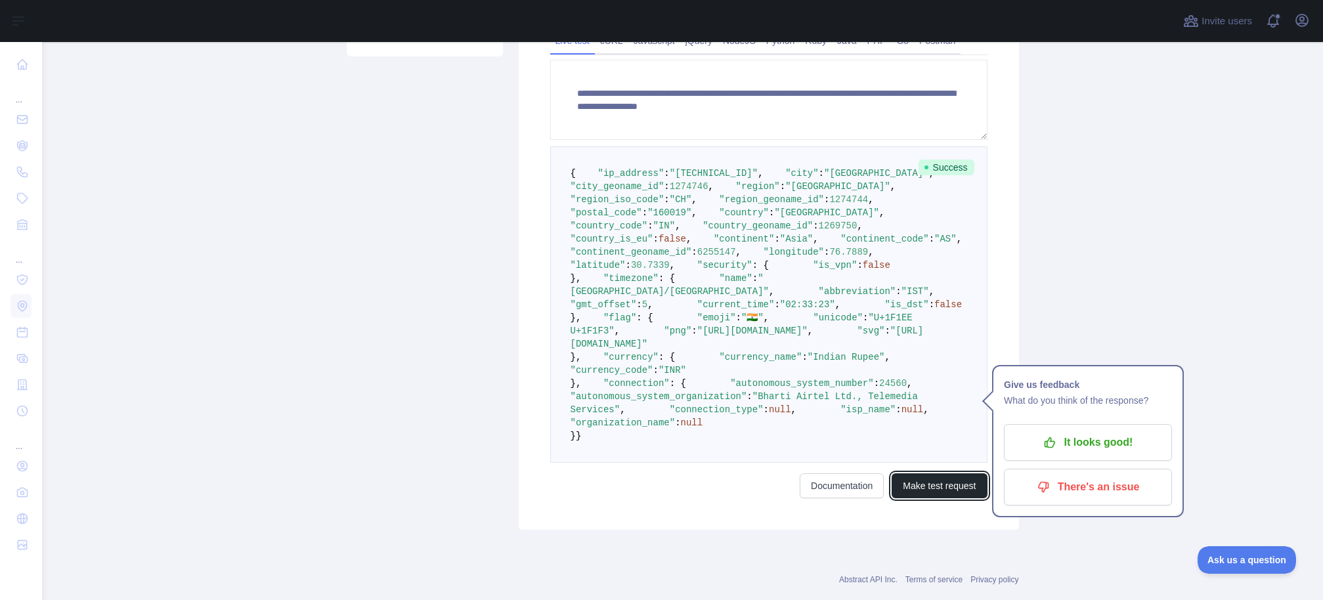
scroll to position [325, 0]
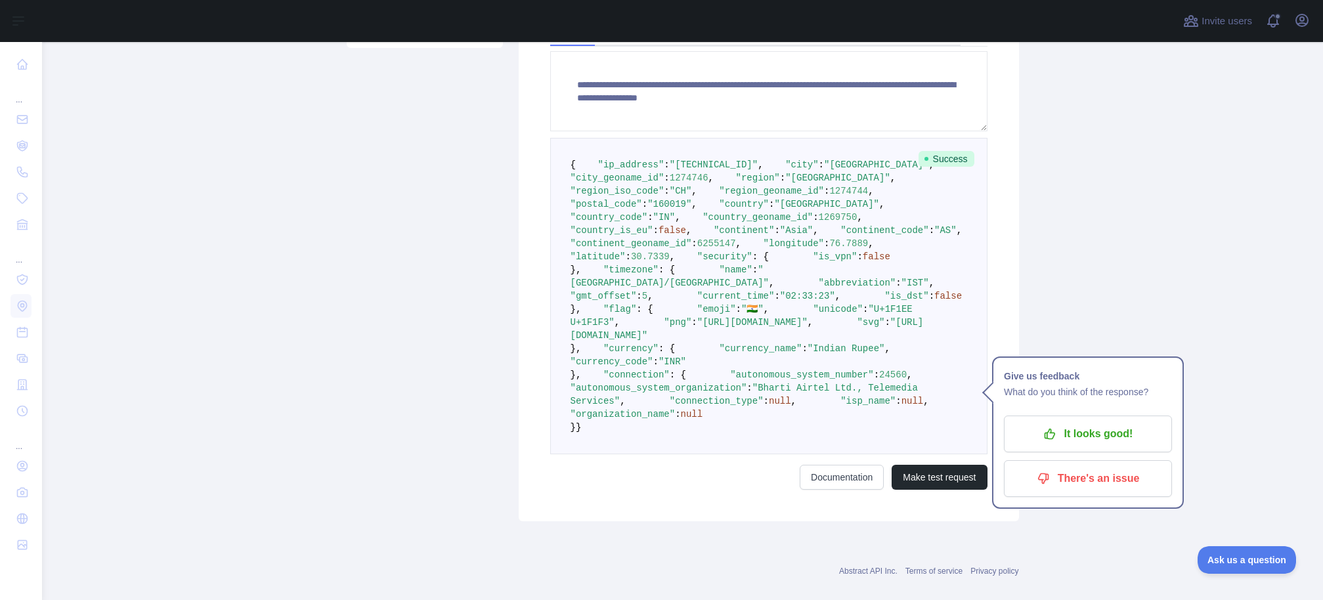
drag, startPoint x: 601, startPoint y: 183, endPoint x: 670, endPoint y: 544, distance: 367.8
click at [670, 454] on pre "{ "ip_address" : "2401:4900:1c6f:6177:79e0:7c4a:5a93:9482" , "city" : "Chandiga…" at bounding box center [768, 296] width 437 height 316
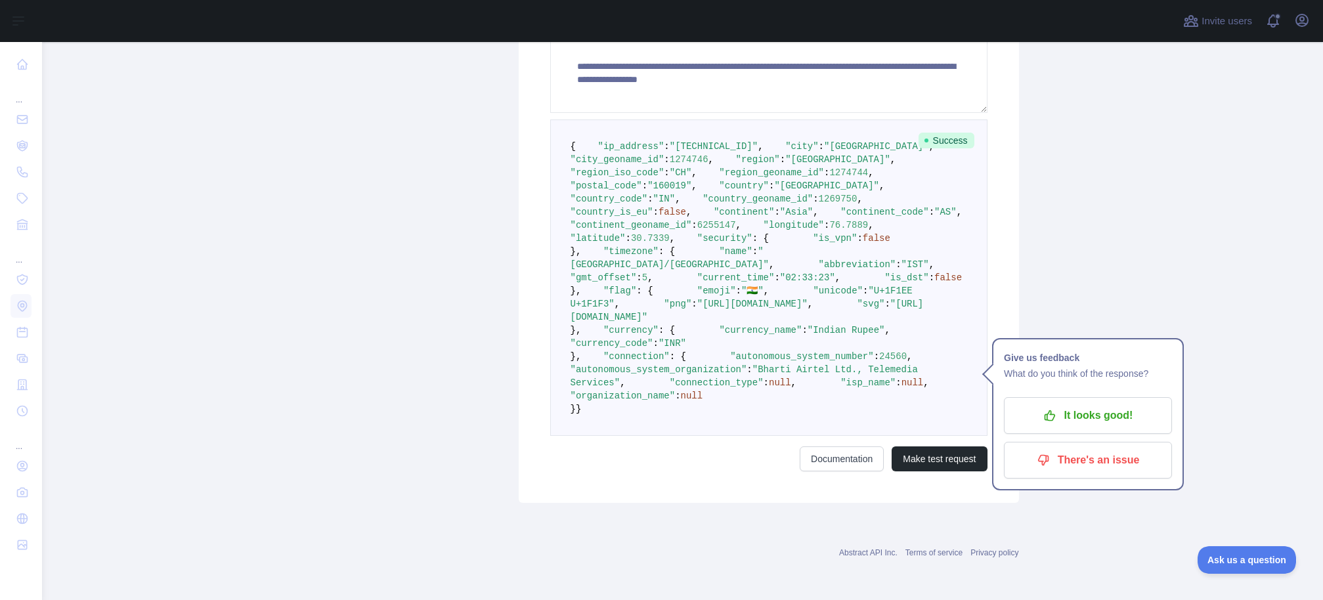
scroll to position [395, 0]
click at [735, 436] on pre "{ "ip_address" : "2401:4900:1c6f:6177:79e0:7c4a:5a93:9482" , "city" : "Chandiga…" at bounding box center [768, 278] width 437 height 316
drag, startPoint x: 615, startPoint y: 492, endPoint x: 772, endPoint y: 524, distance: 160.2
click at [772, 436] on pre "{ "ip_address" : "2401:4900:1c6f:6177:79e0:7c4a:5a93:9482" , "city" : "Chandiga…" at bounding box center [768, 278] width 437 height 316
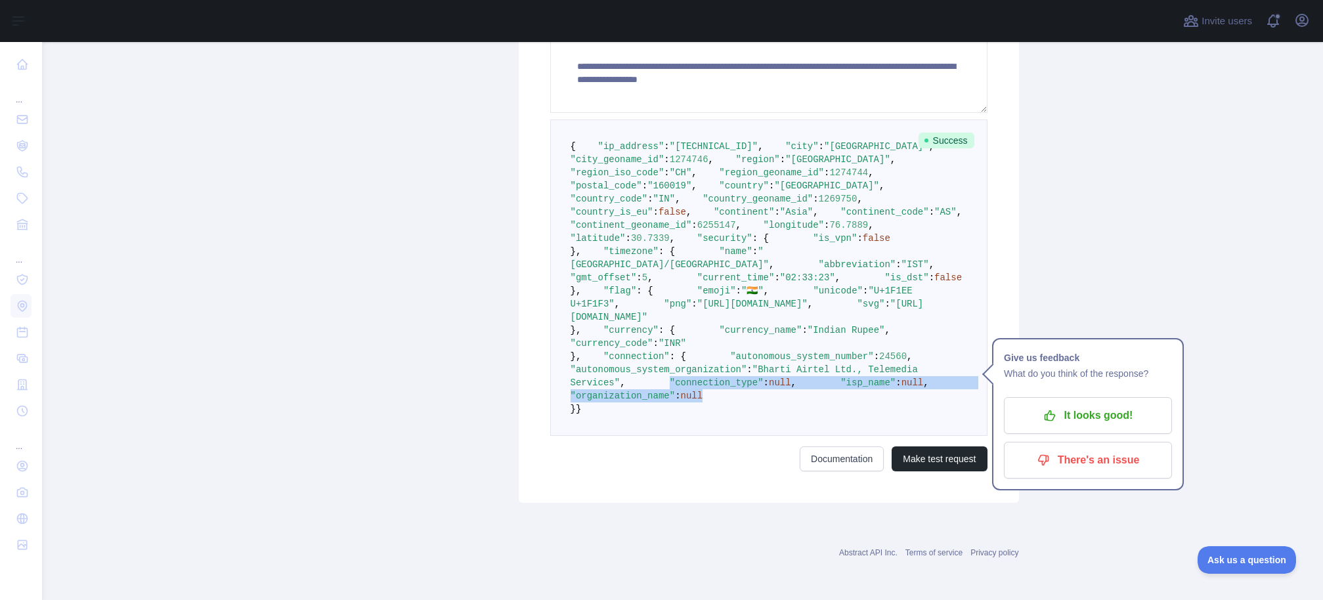
click at [760, 436] on pre "{ "ip_address" : "2401:4900:1c6f:6177:79e0:7c4a:5a93:9482" , "city" : "Chandiga…" at bounding box center [768, 278] width 437 height 316
drag, startPoint x: 639, startPoint y: 445, endPoint x: 596, endPoint y: 345, distance: 109.4
click at [595, 359] on code "{ "ip_address" : "2401:4900:1c6f:6177:79e0:7c4a:5a93:9482" , "city" : "Chandiga…" at bounding box center [778, 277] width 414 height 273
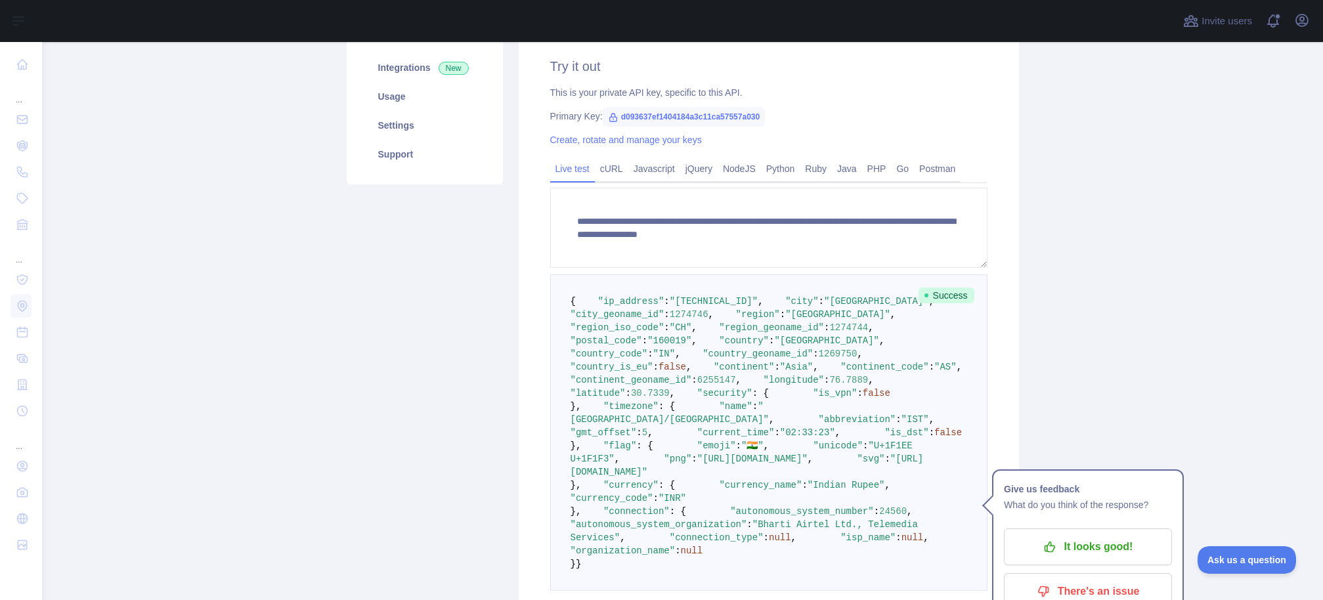
scroll to position [0, 0]
